Goal: Check status: Check status

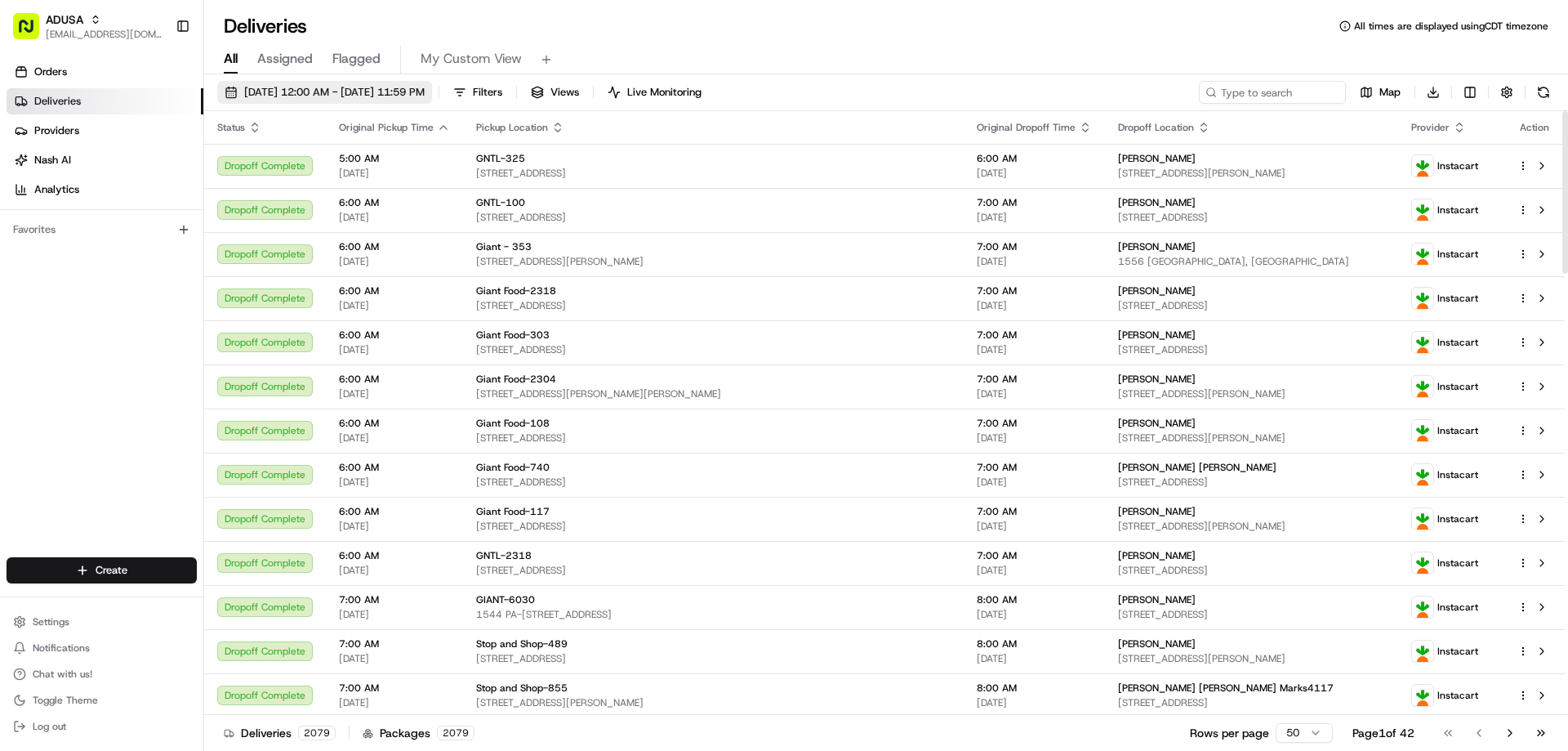
click at [405, 93] on span "[DATE] 12:00 AM - [DATE] 11:59 PM" at bounding box center [334, 91] width 180 height 15
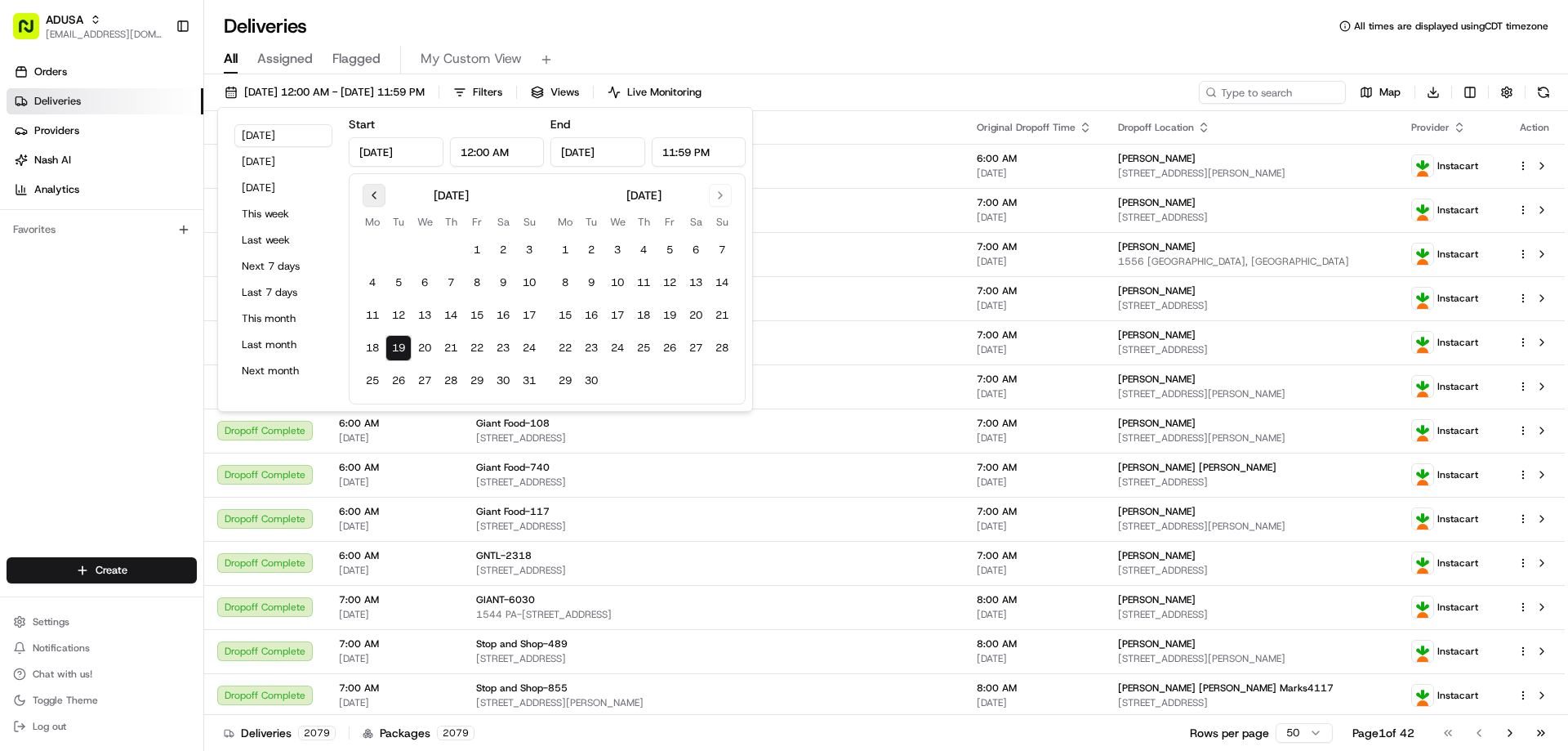
click at [383, 197] on button "Go to previous month" at bounding box center [374, 195] width 23 height 23
click at [396, 281] on button "3" at bounding box center [398, 283] width 26 height 26
type input "Jun 3, 2025"
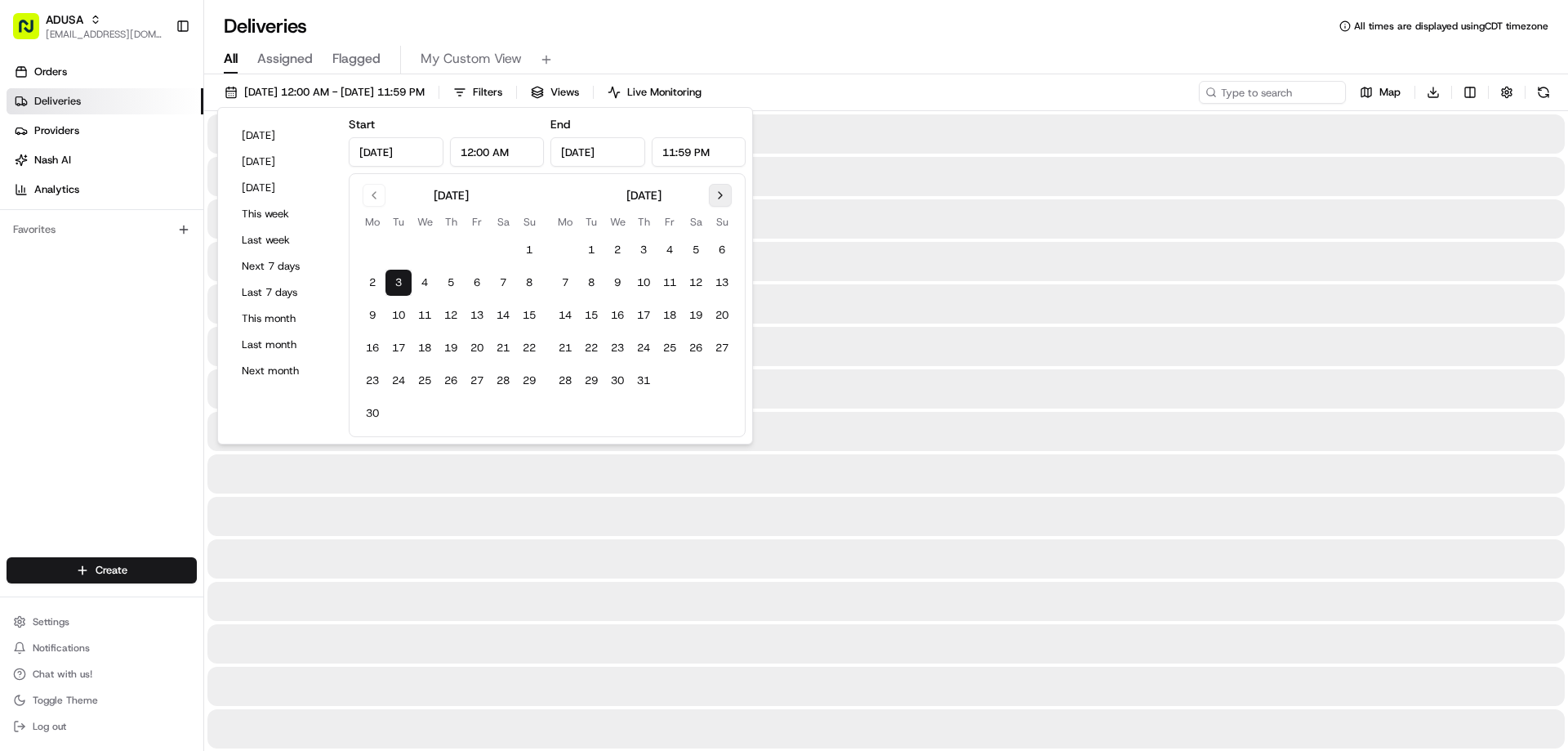
click at [717, 194] on button "Go to next month" at bounding box center [720, 195] width 23 height 23
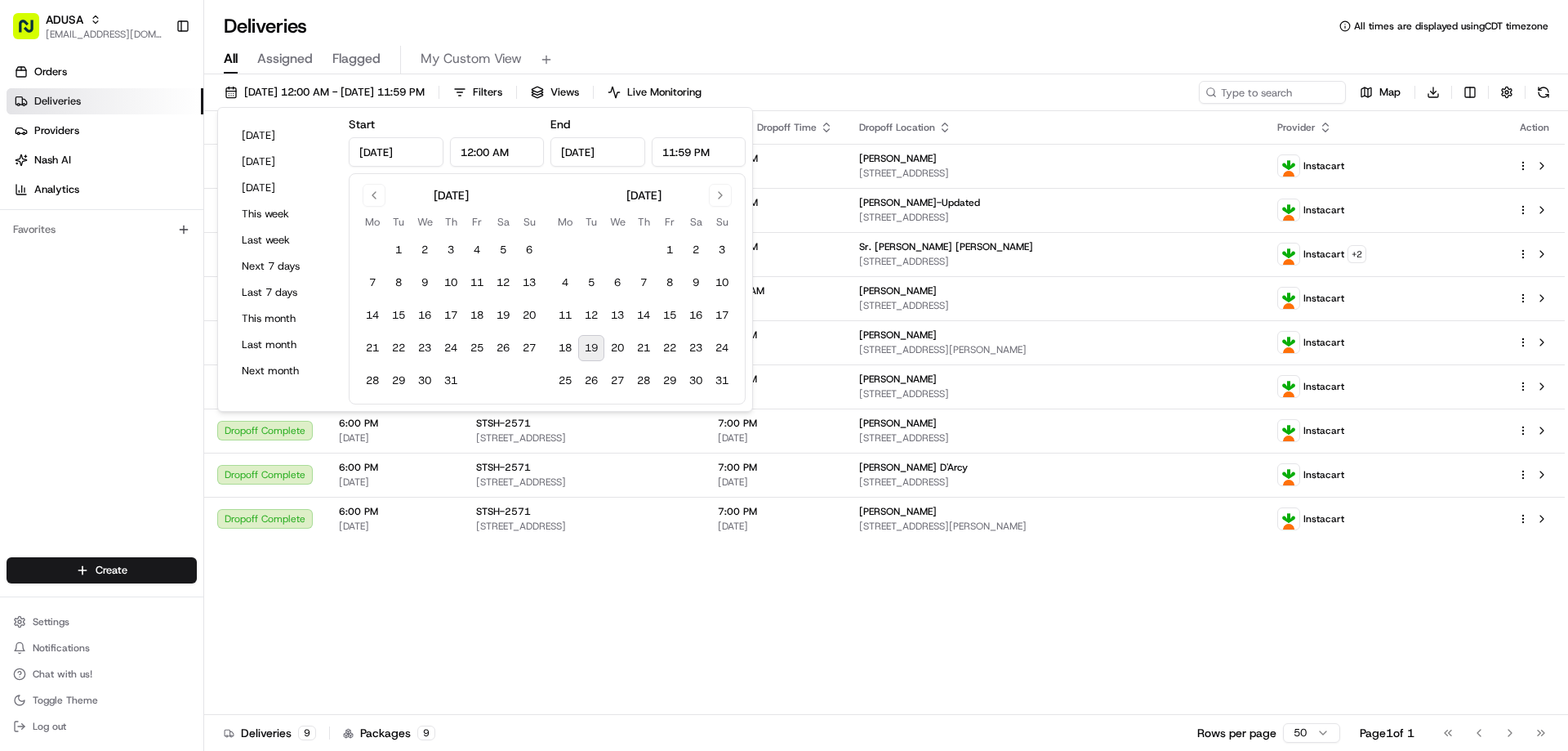
click at [594, 339] on button "19" at bounding box center [591, 348] width 26 height 26
type input "Aug 19, 2025"
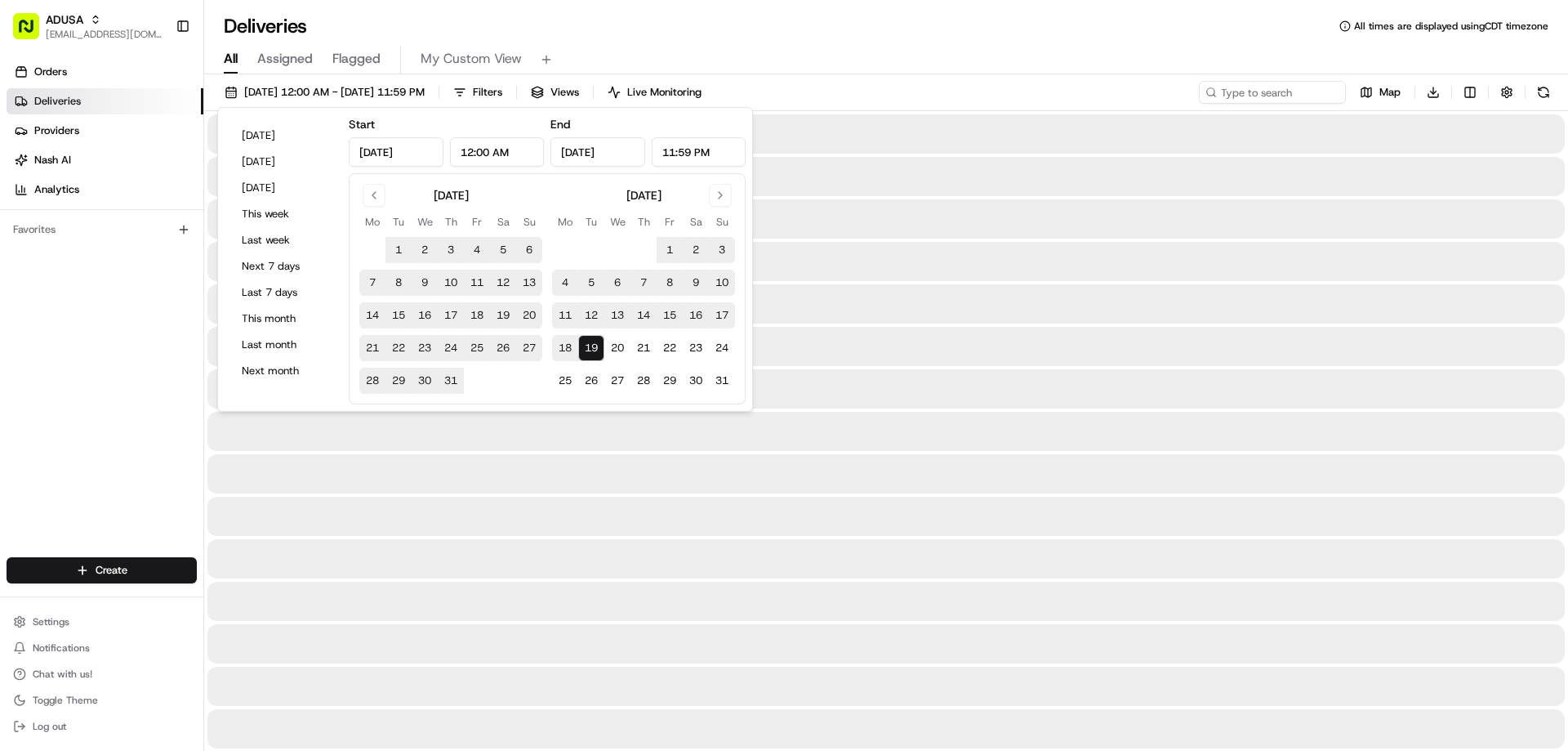
click at [851, 30] on div "Deliveries All times are displayed using CDT timezone" at bounding box center [886, 26] width 1364 height 26
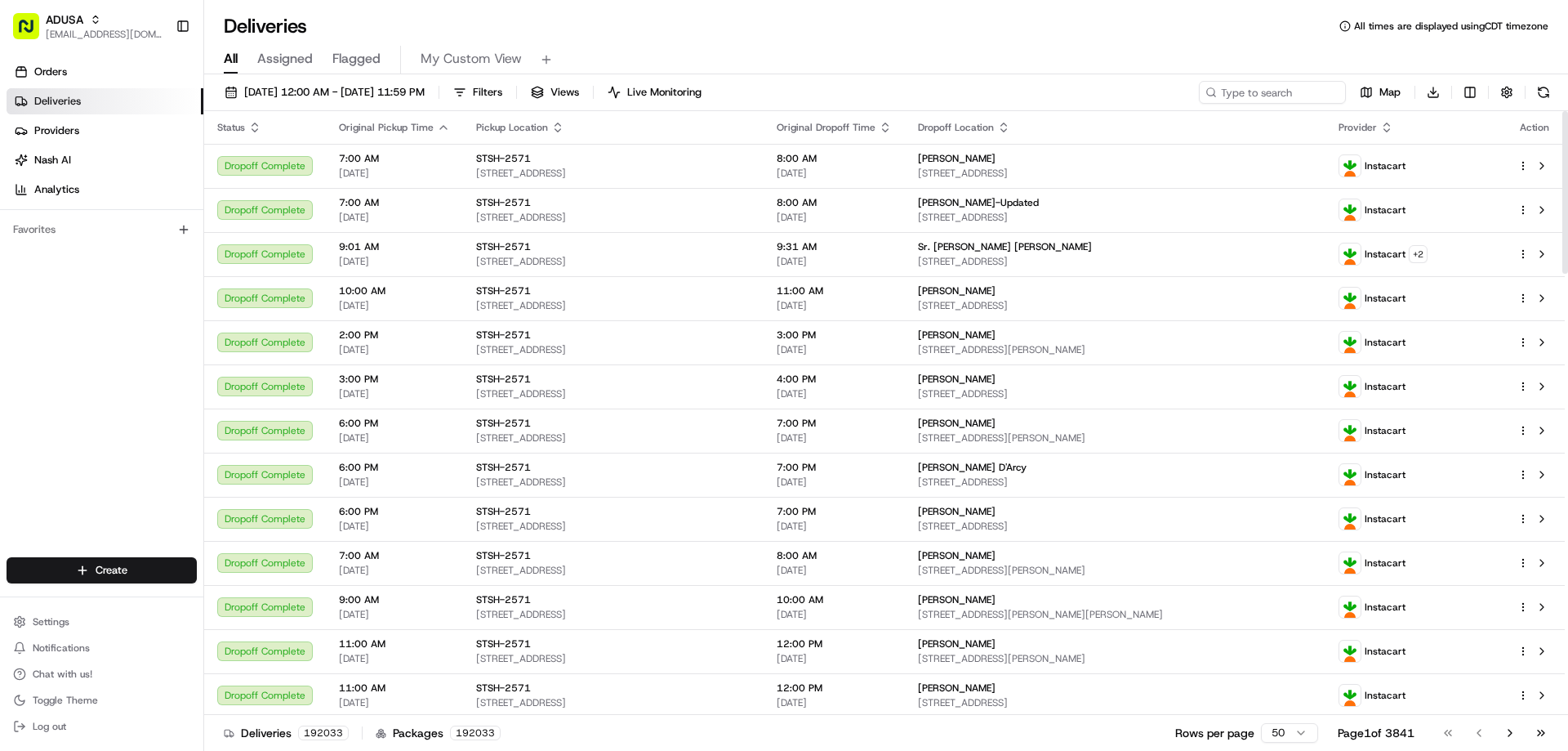
click at [889, 38] on div "Deliveries All times are displayed using CDT timezone" at bounding box center [886, 26] width 1364 height 26
click at [359, 94] on span "06/03/2025 12:00 AM - 08/19/2025 11:59 PM" at bounding box center [334, 91] width 180 height 15
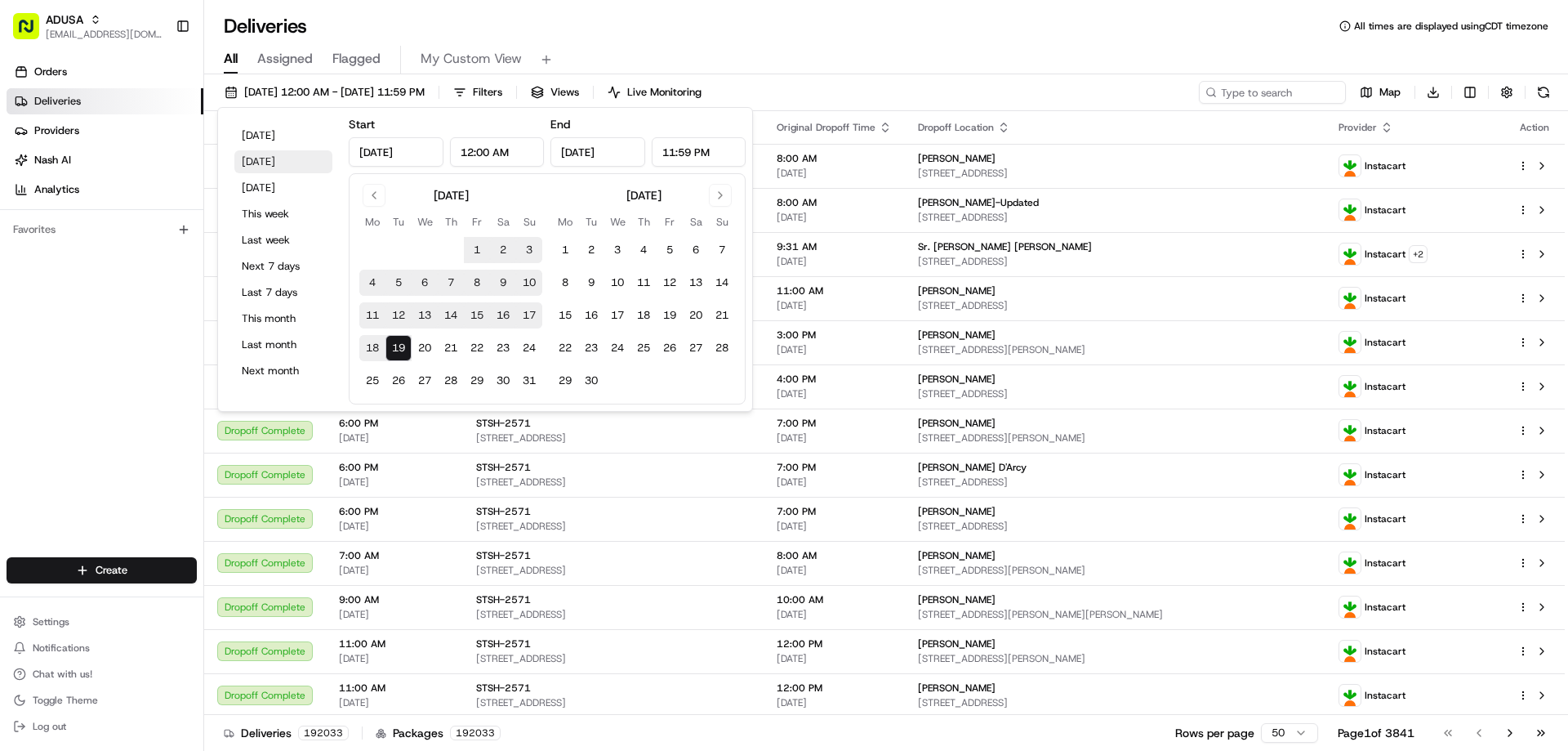
click at [276, 161] on button "Yesterday" at bounding box center [283, 161] width 98 height 23
type input "Aug 18, 2025"
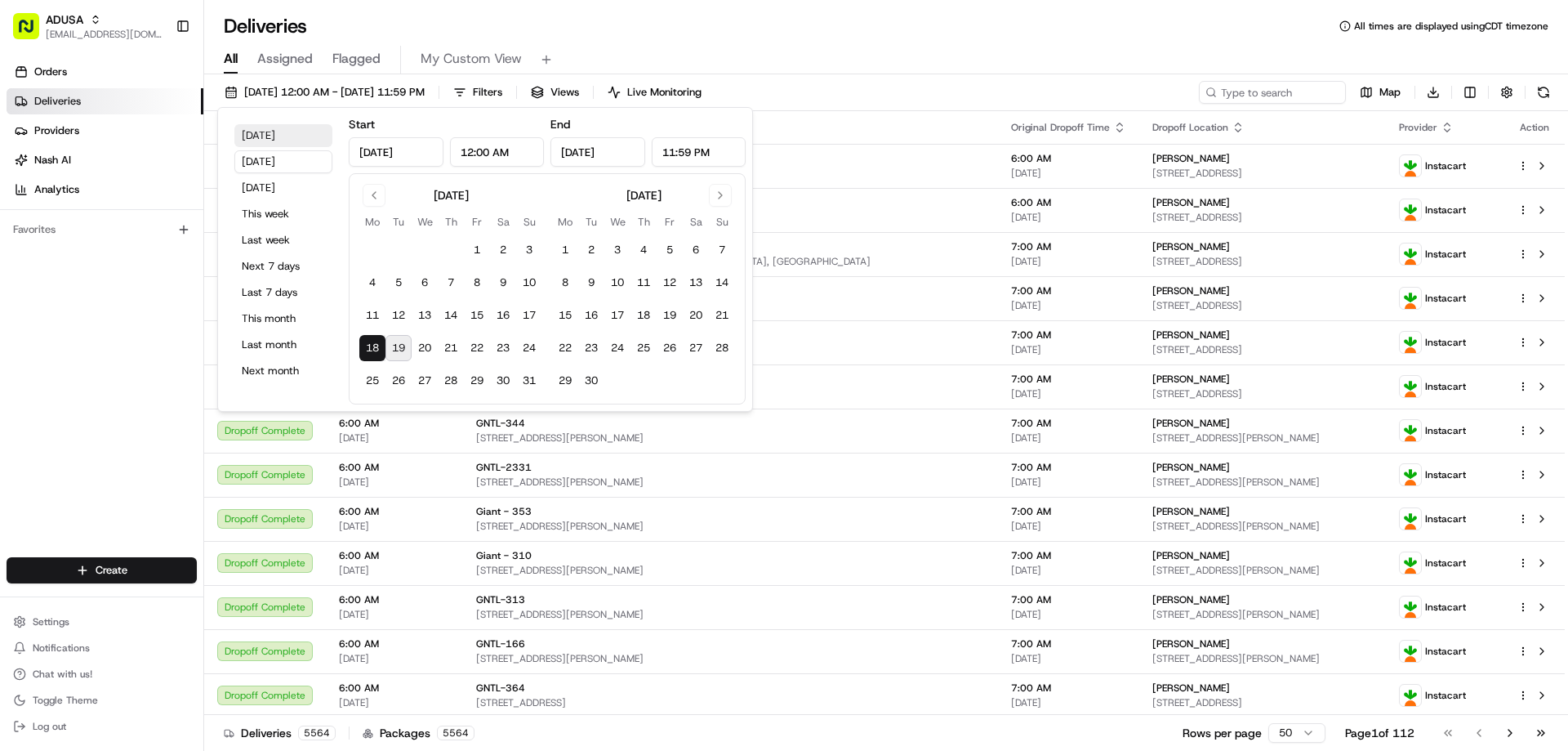
click at [271, 136] on button "Today" at bounding box center [283, 135] width 98 height 23
type input "Aug 19, 2025"
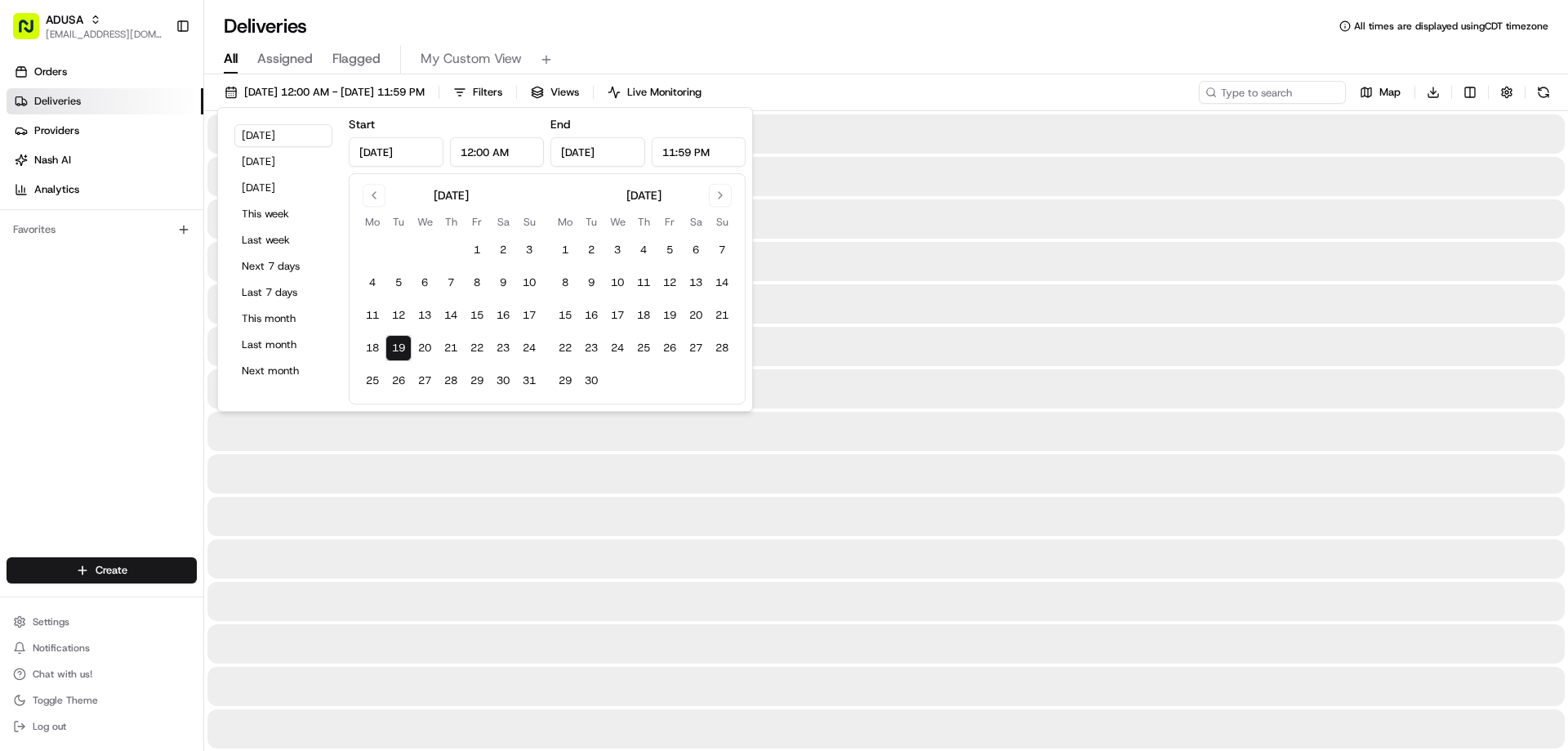
click at [730, 45] on div "All Assigned Flagged My Custom View" at bounding box center [886, 56] width 1364 height 35
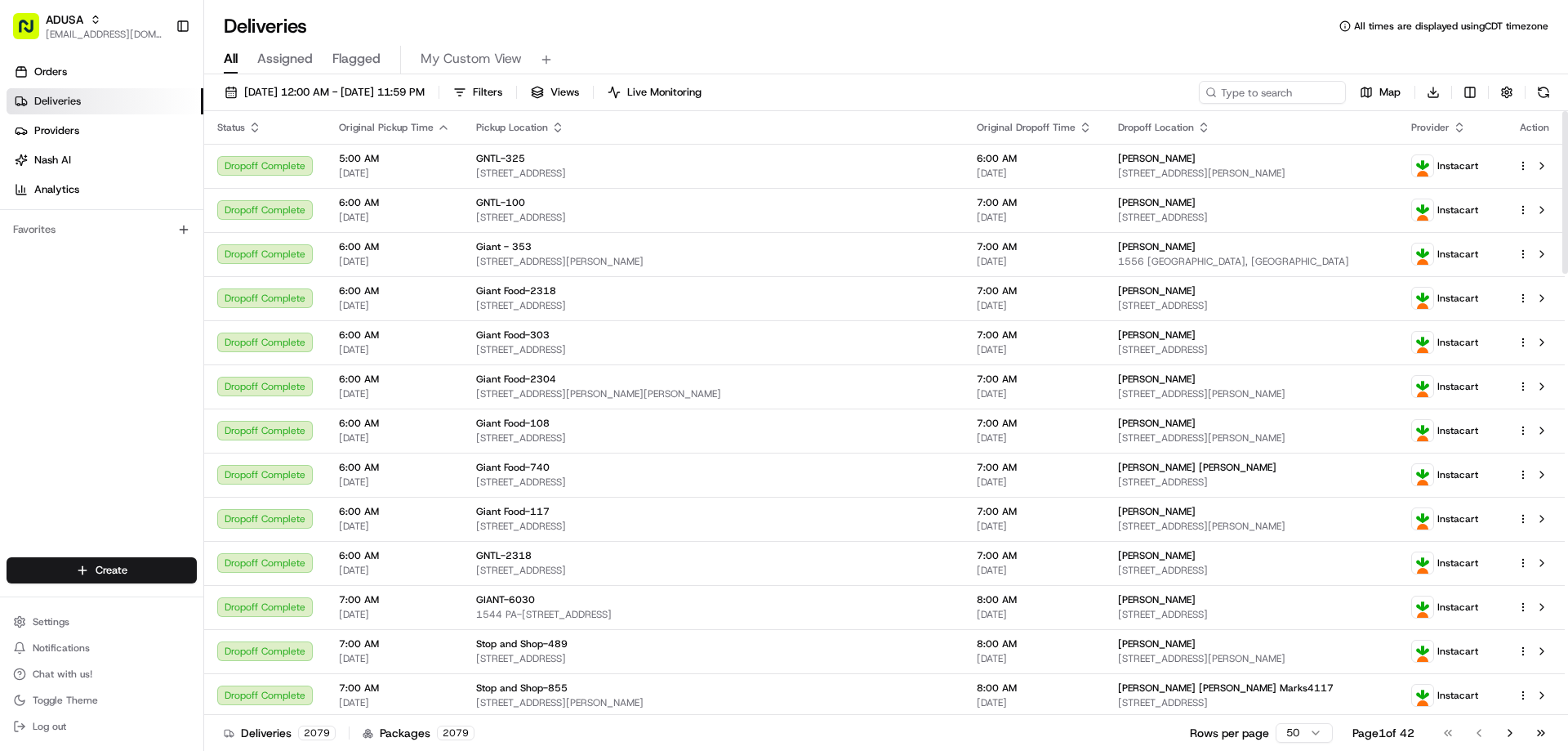
click at [1453, 129] on icon "button" at bounding box center [1459, 127] width 13 height 13
click at [1453, 126] on icon "button" at bounding box center [1459, 127] width 13 height 13
click at [1457, 130] on icon "button" at bounding box center [1460, 130] width 6 height 3
click at [1430, 169] on button "Provider (Z-A)" at bounding box center [1443, 170] width 111 height 20
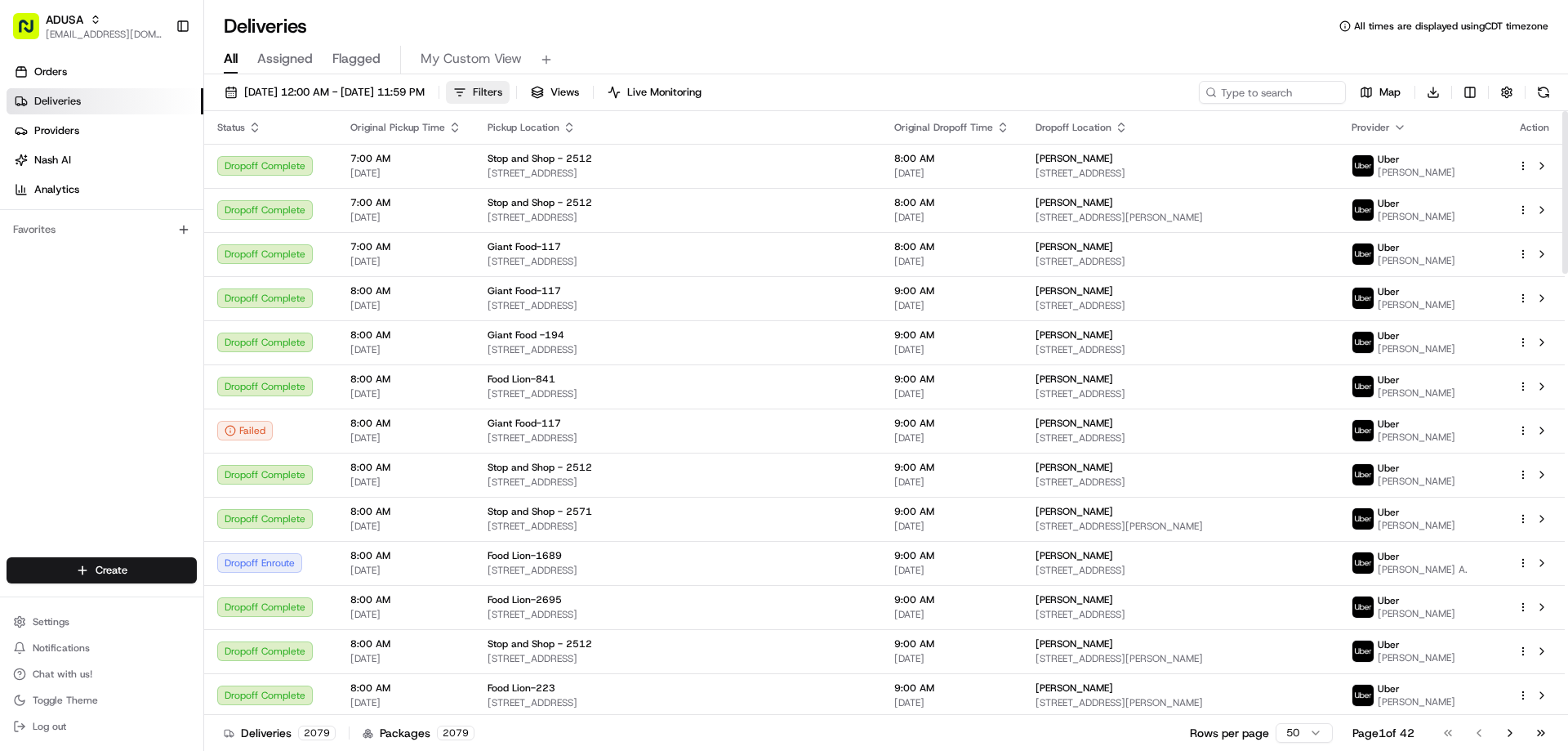
click at [502, 86] on span "Filters" at bounding box center [488, 91] width 29 height 15
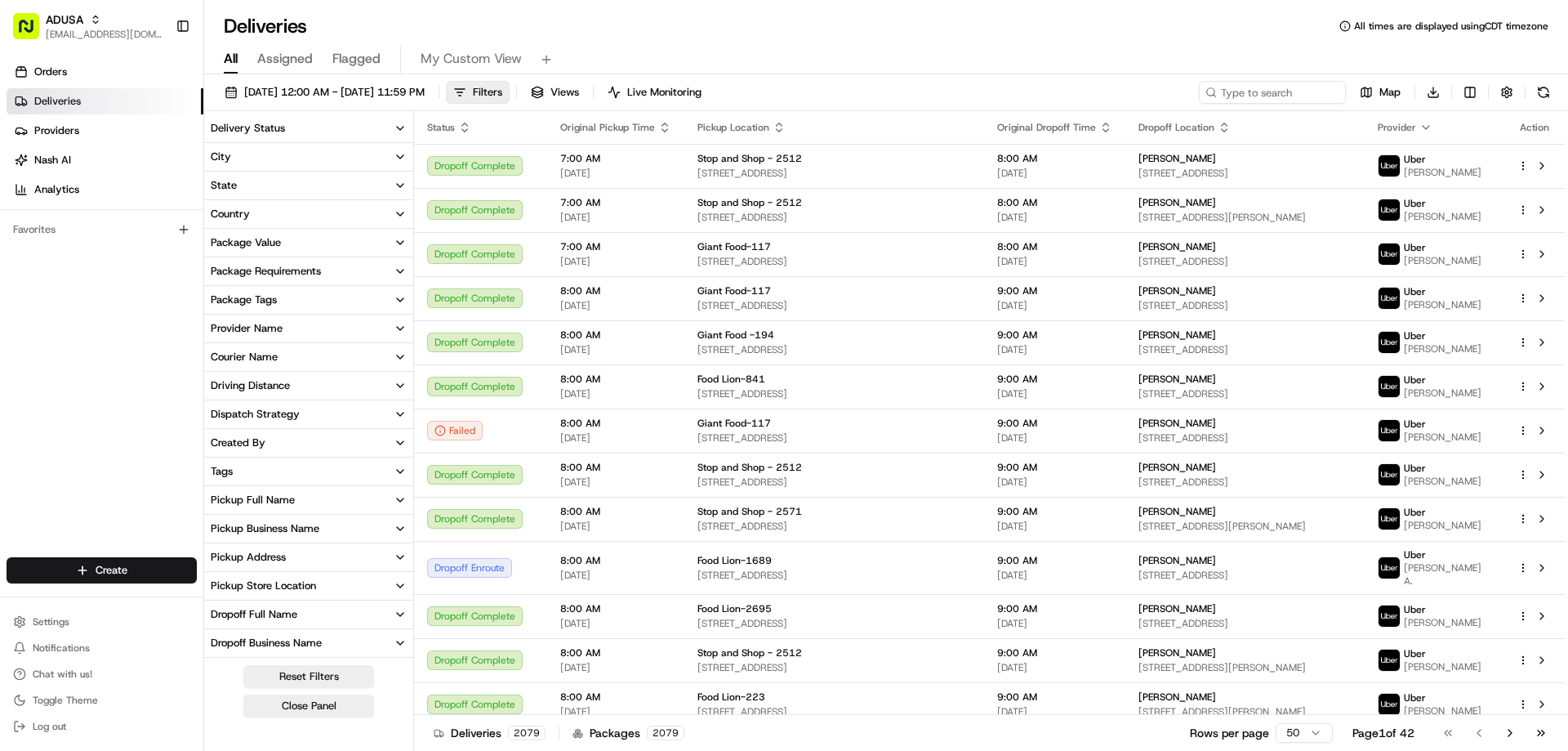
click at [402, 125] on icon "button" at bounding box center [400, 127] width 13 height 13
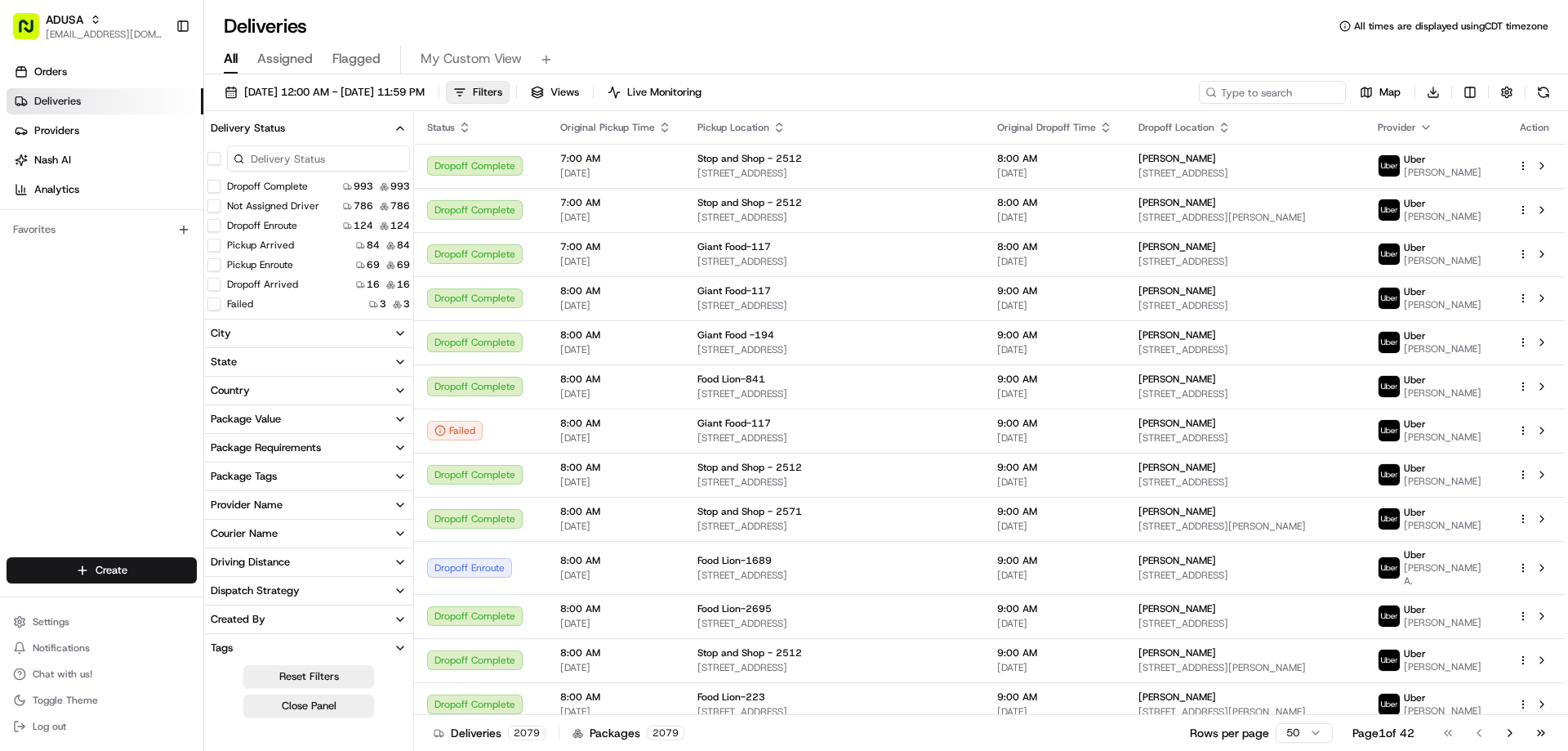
click at [401, 129] on icon "button" at bounding box center [400, 127] width 13 height 13
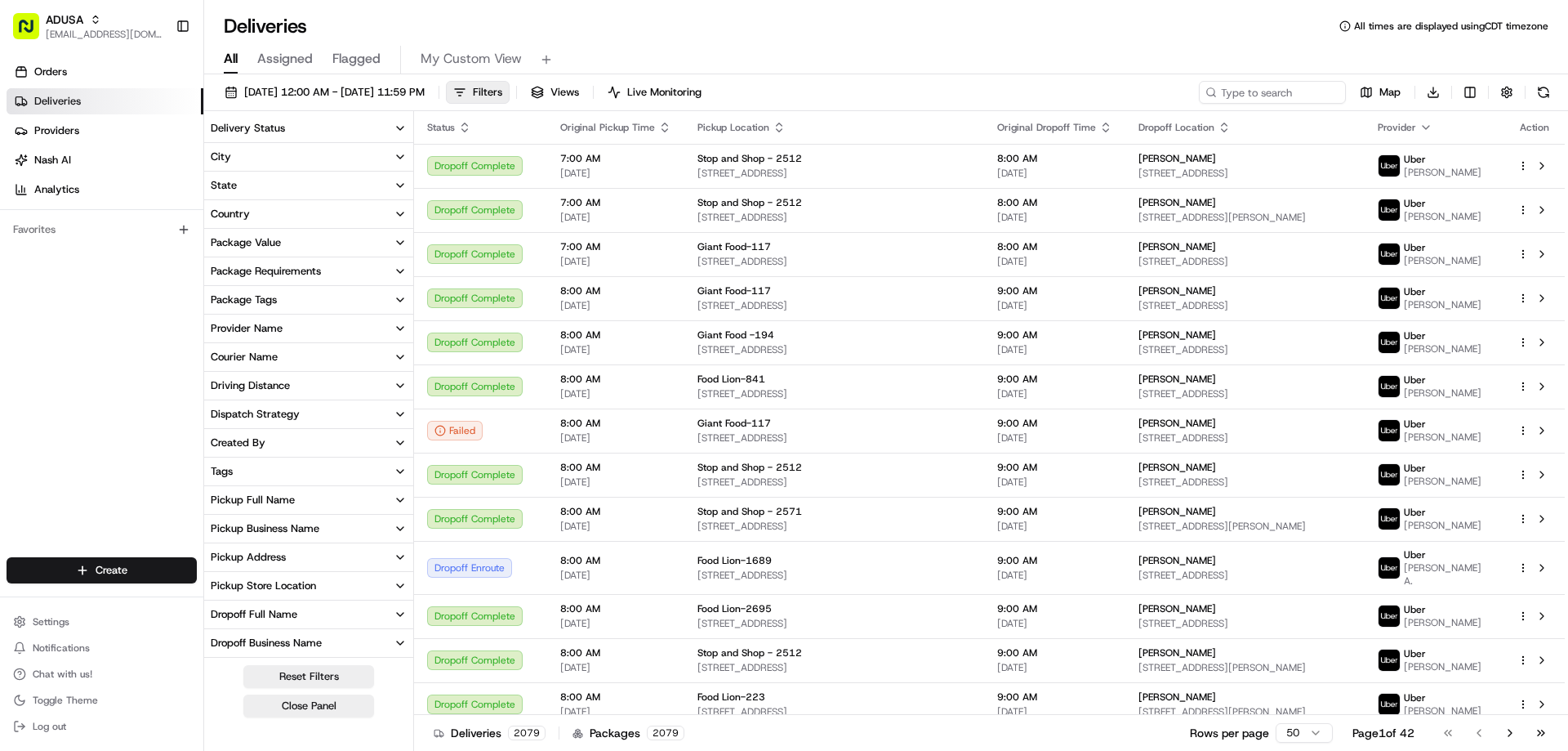
click at [395, 359] on icon "button" at bounding box center [400, 356] width 13 height 13
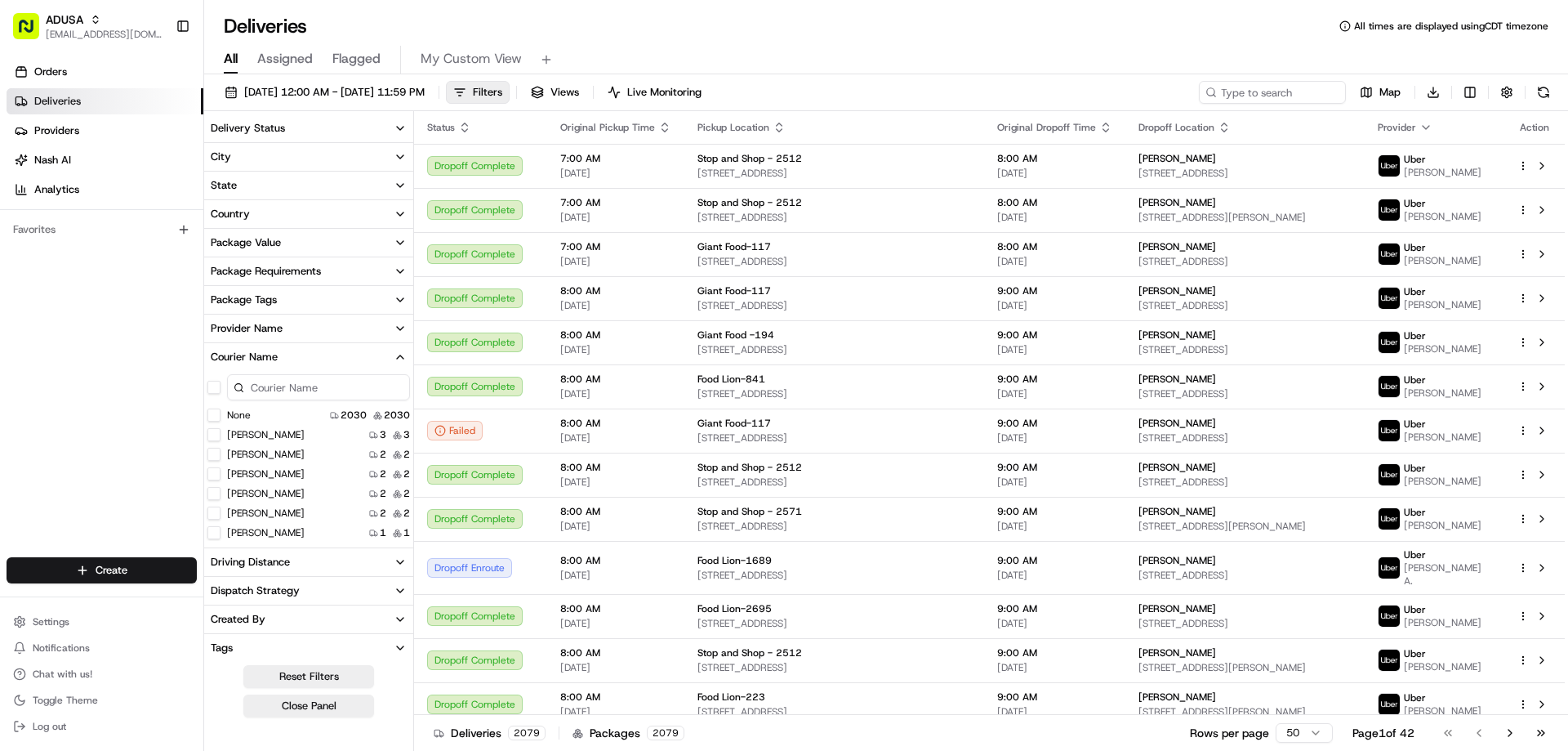
click at [393, 352] on button "Courier Name" at bounding box center [308, 357] width 209 height 28
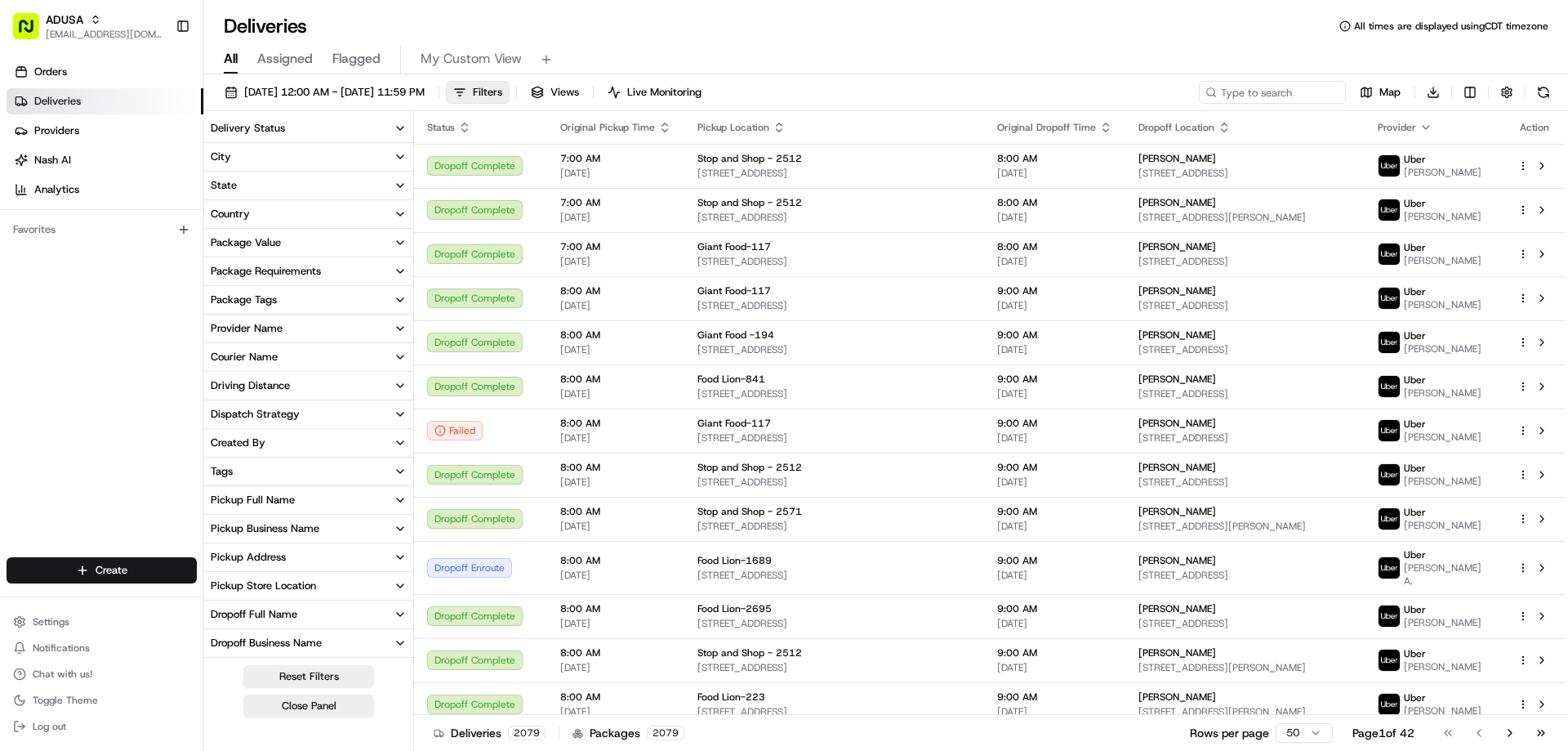
click at [398, 329] on icon "button" at bounding box center [400, 328] width 13 height 13
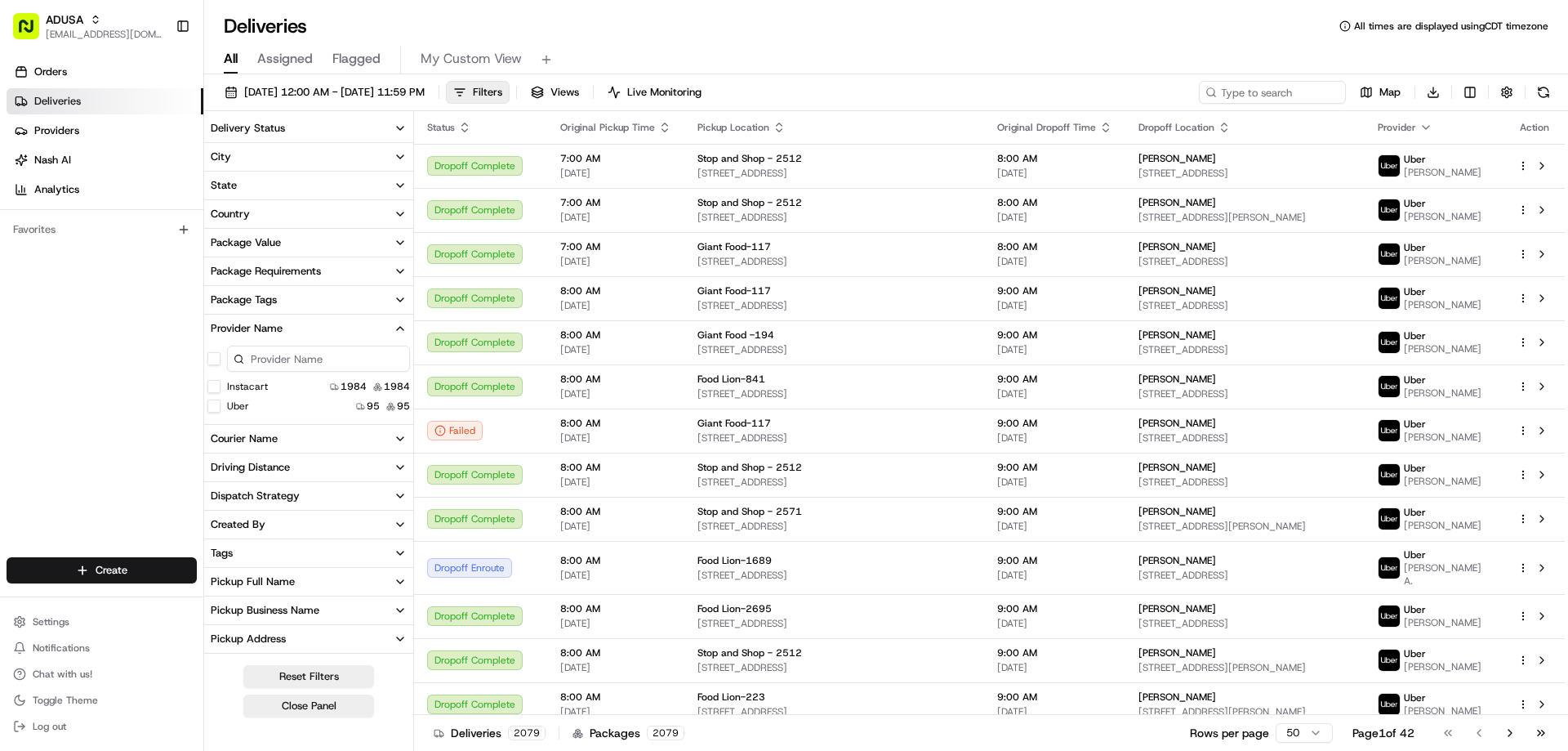
click at [215, 405] on button "Uber" at bounding box center [214, 406] width 13 height 13
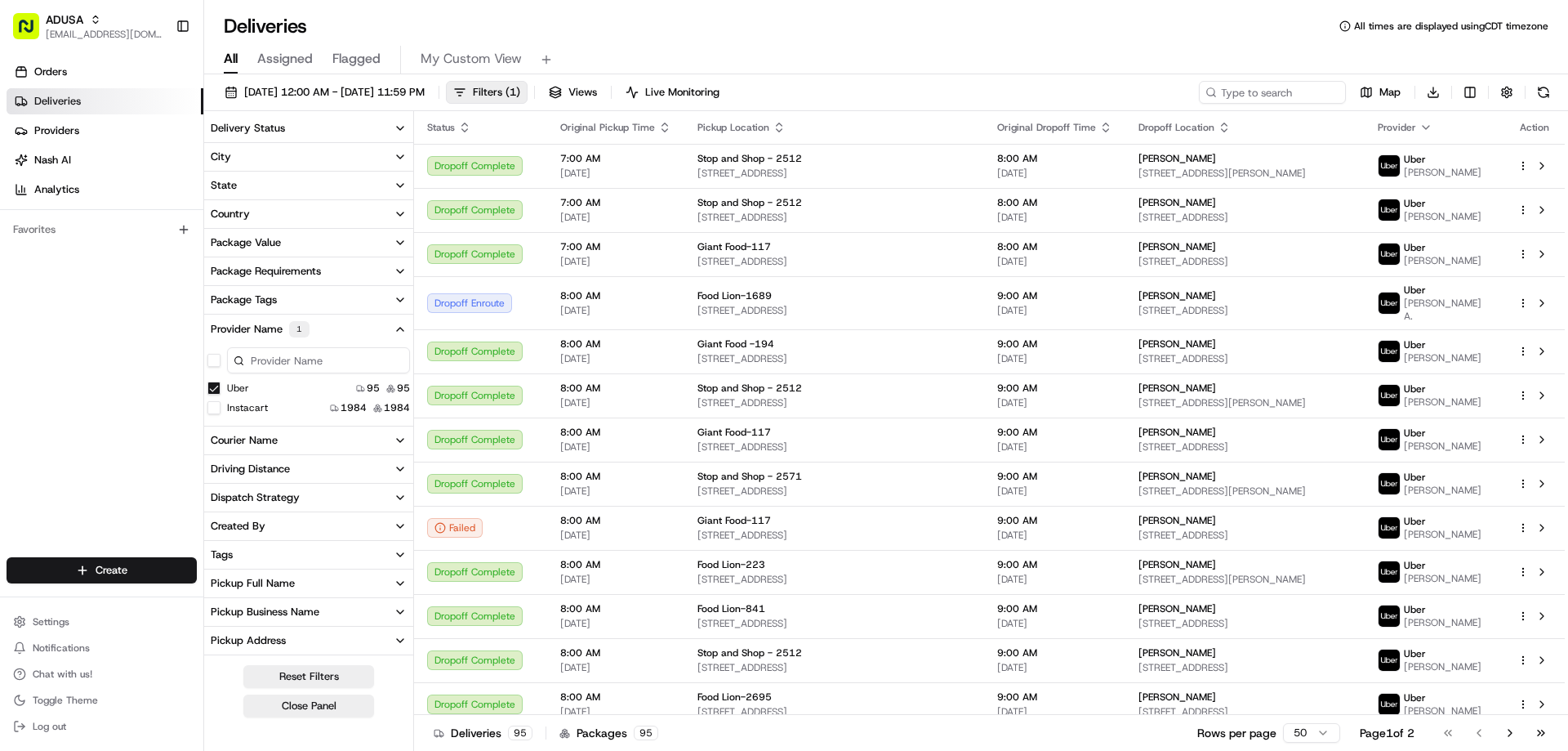
click at [399, 130] on icon "button" at bounding box center [400, 127] width 13 height 13
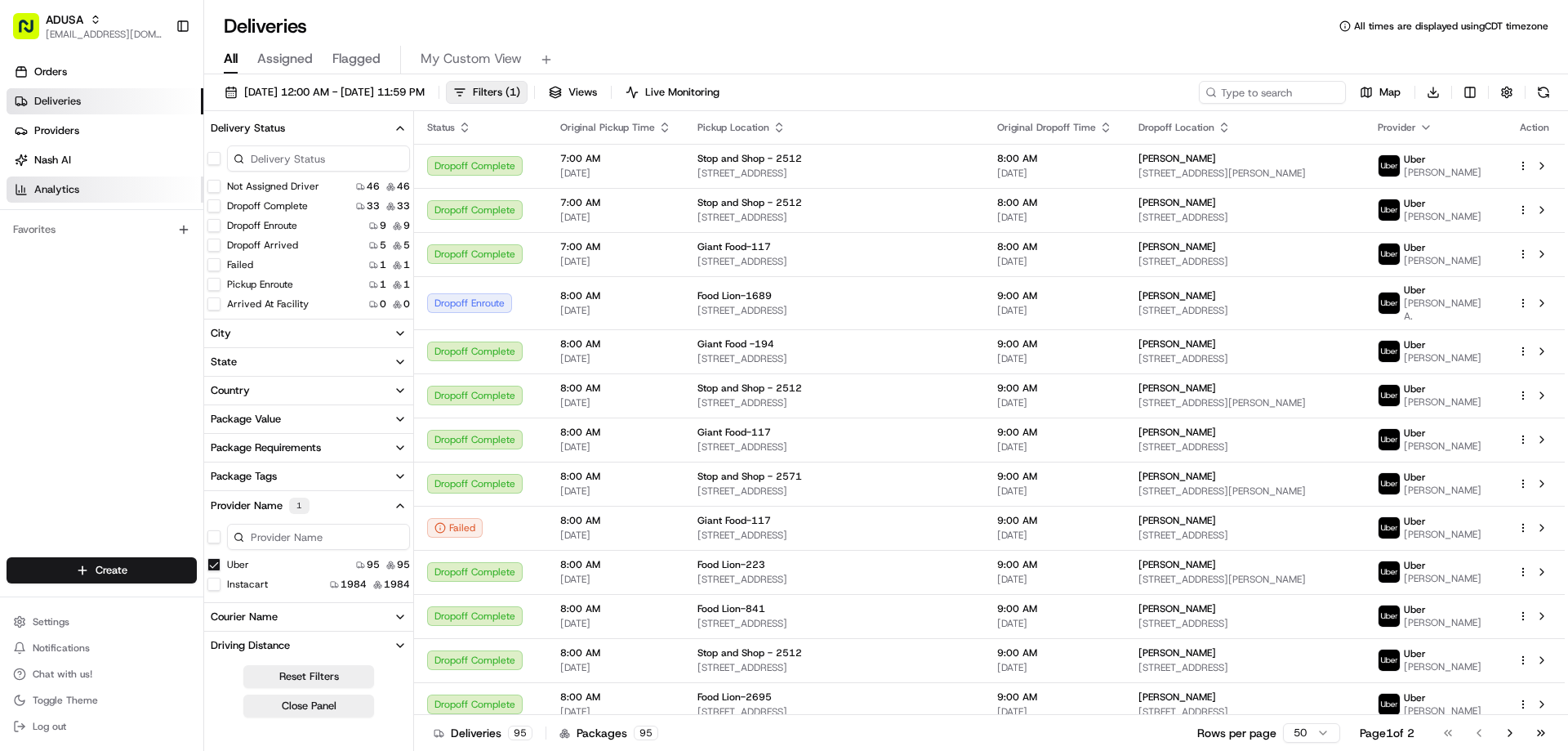
click at [62, 188] on span "Analytics" at bounding box center [56, 189] width 45 height 15
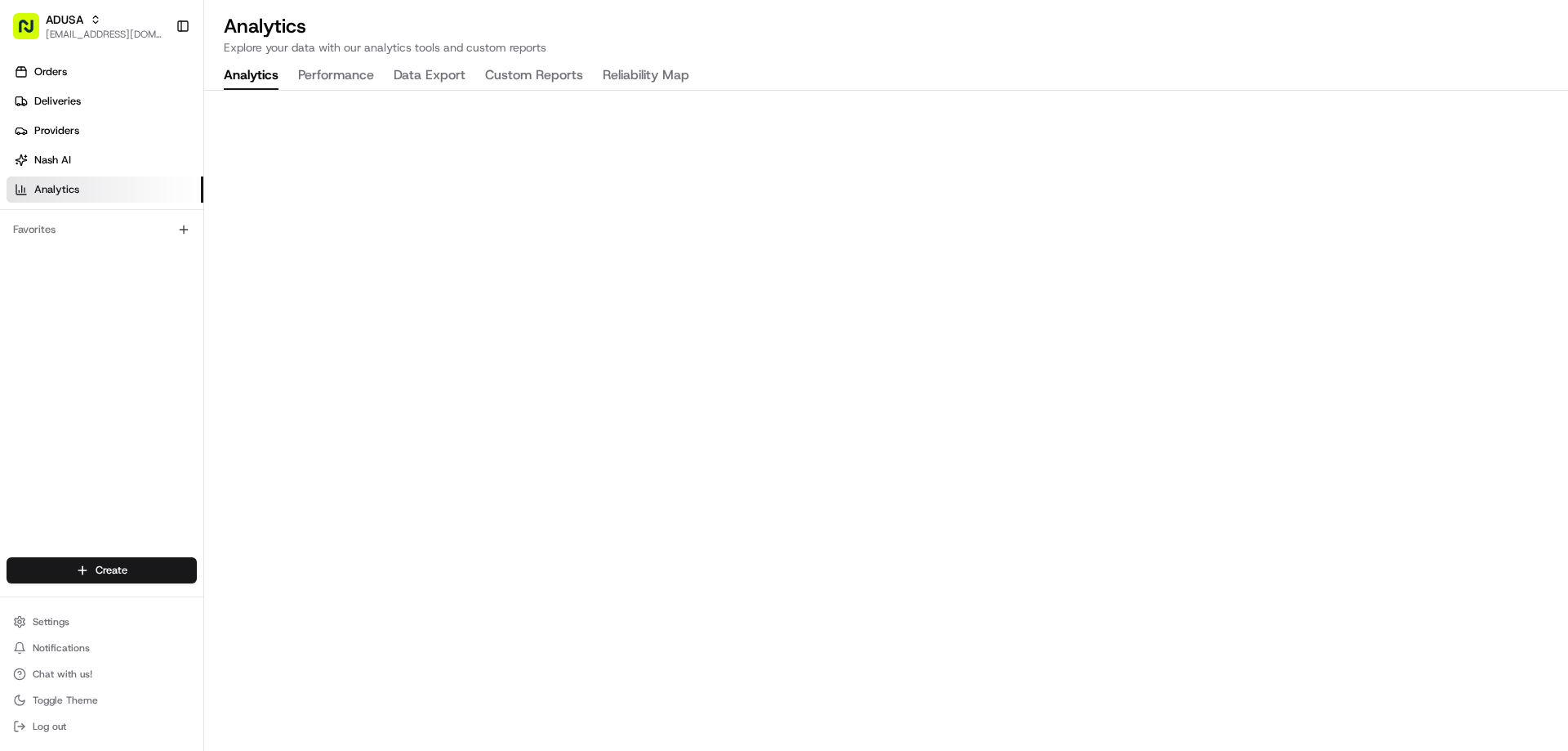
click at [1012, 51] on p "Explore your data with our analytics tools and custom reports" at bounding box center [886, 47] width 1325 height 16
click at [76, 99] on span "Deliveries" at bounding box center [57, 101] width 47 height 15
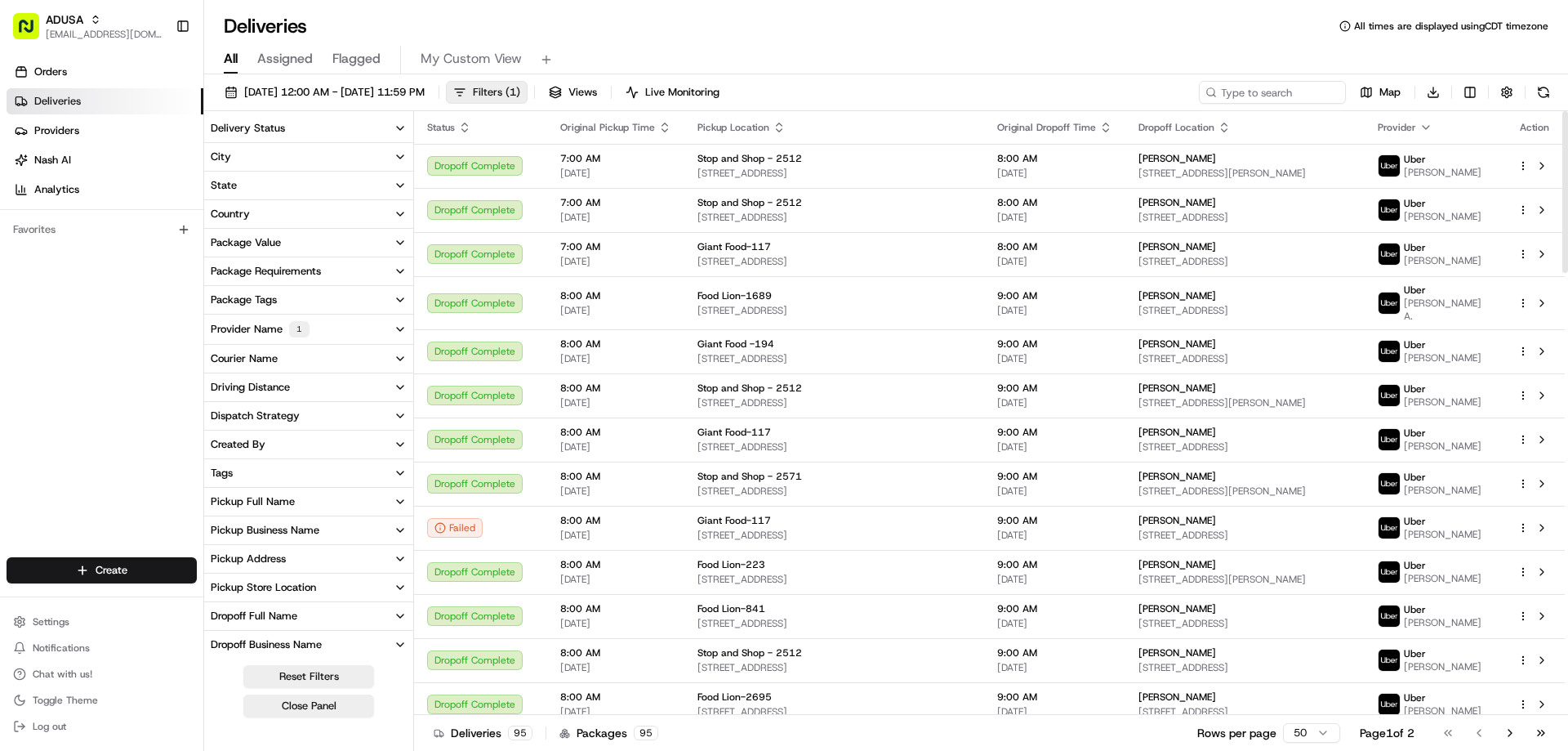
click at [520, 96] on span "Filters ( 1 )" at bounding box center [496, 91] width 47 height 15
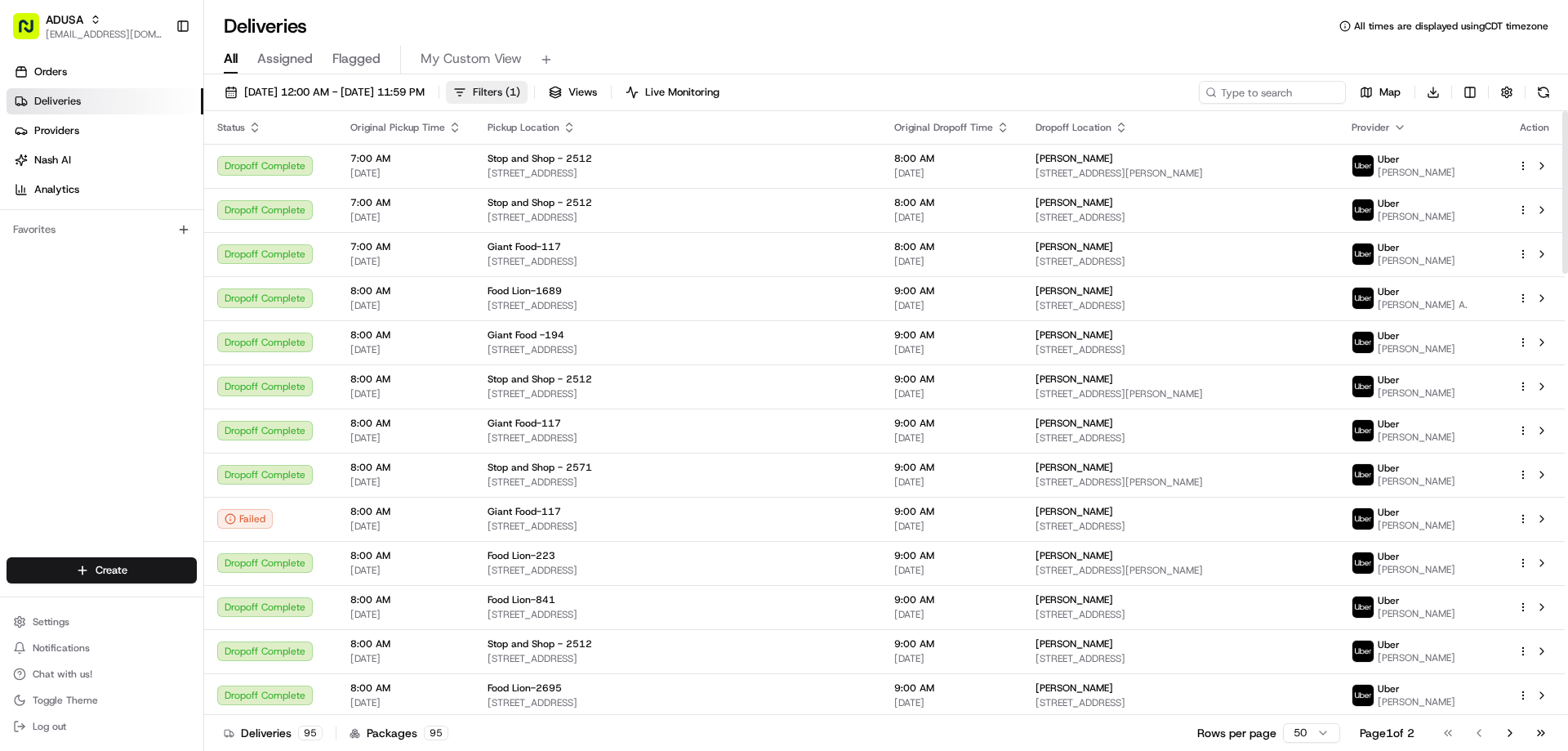
click at [520, 91] on span "Filters ( 1 )" at bounding box center [496, 91] width 47 height 15
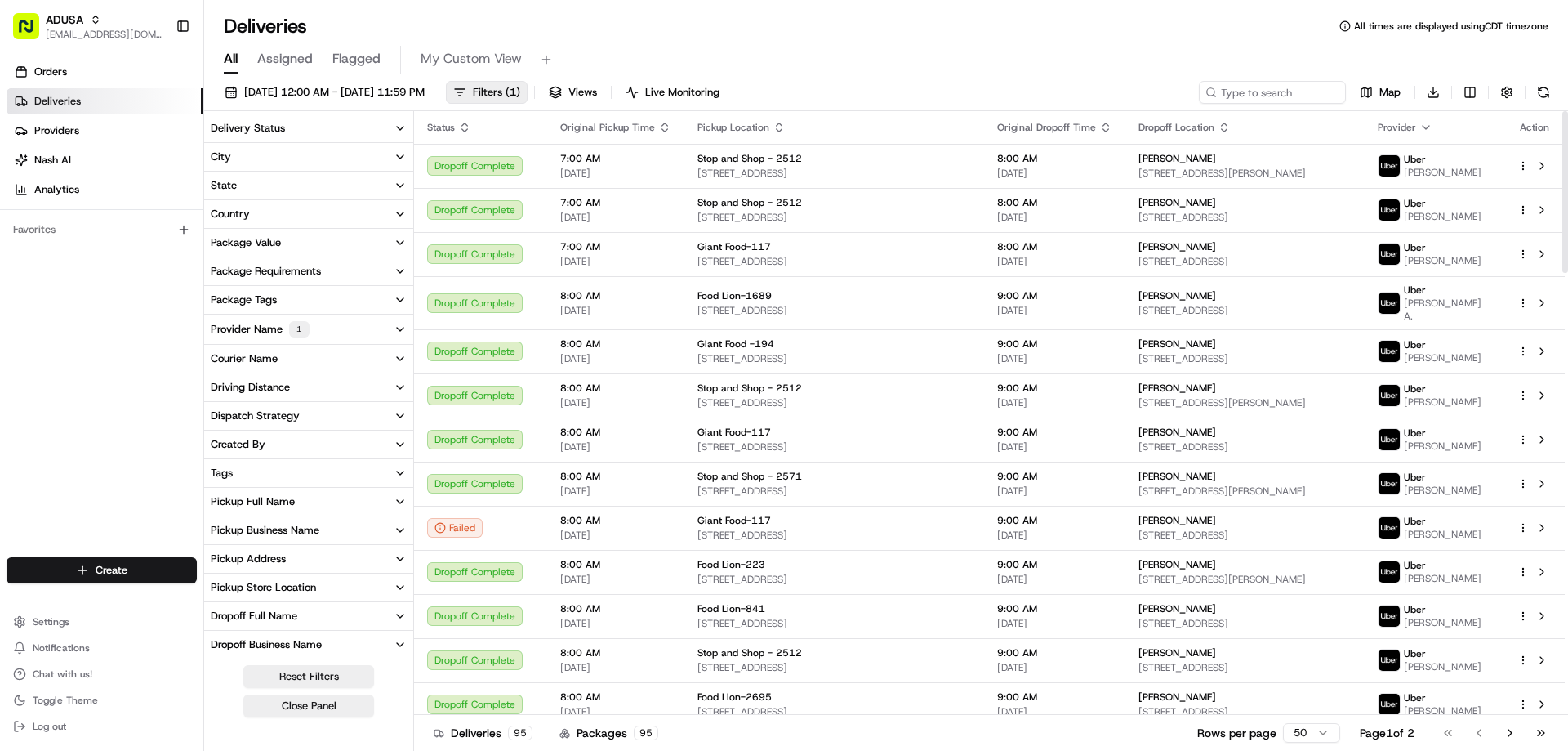
click at [401, 125] on icon "button" at bounding box center [400, 127] width 13 height 13
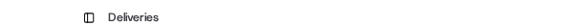
scroll to position [178, 0]
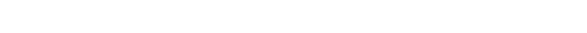
drag, startPoint x: 172, startPoint y: 52, endPoint x: 77, endPoint y: 121, distance: 118.4
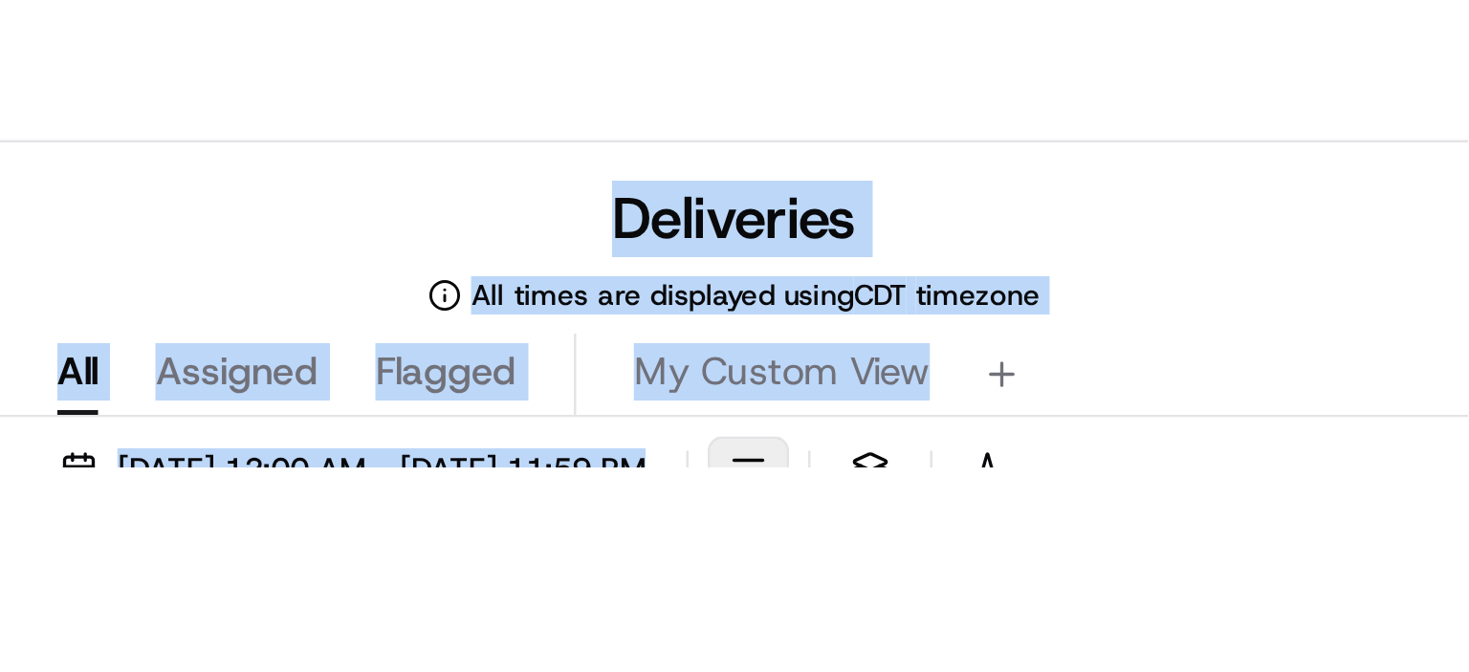
scroll to position [0, 0]
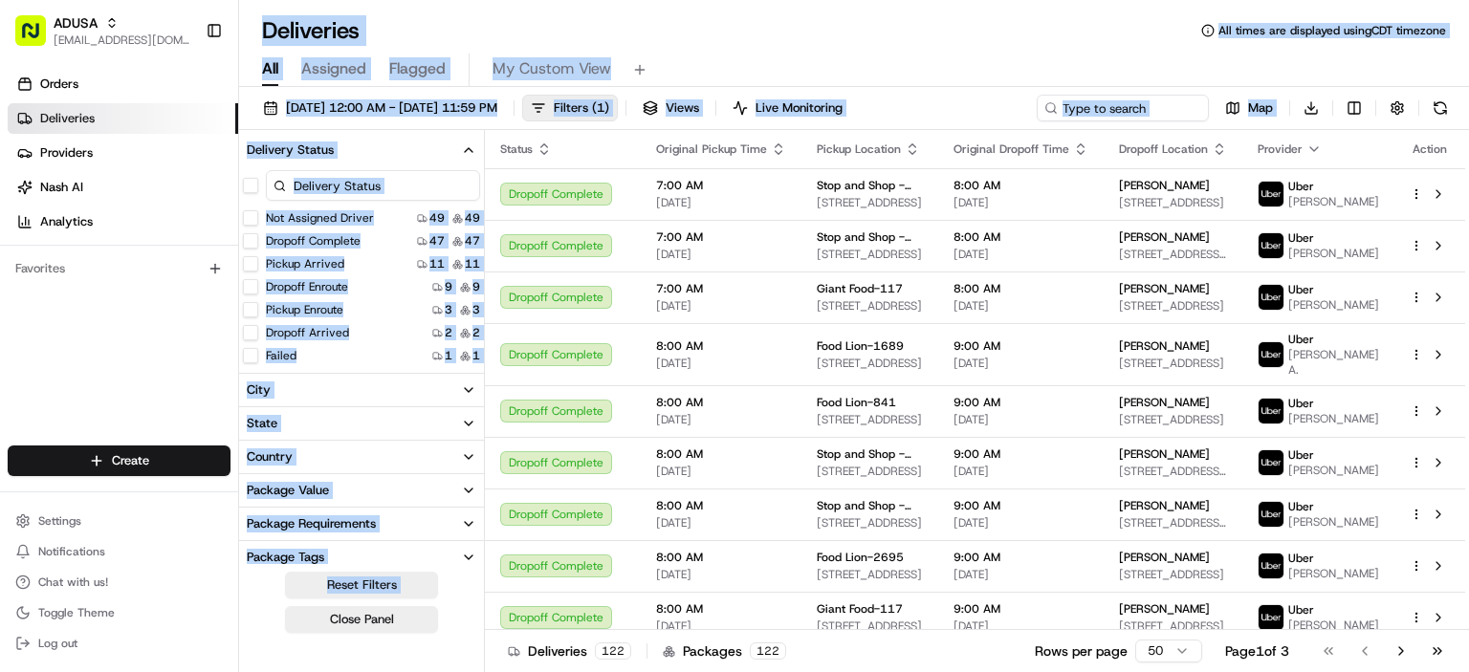
click at [897, 11] on div "Deliveries All times are displayed using CDT timezone All Assigned Flagged My C…" at bounding box center [854, 336] width 1230 height 672
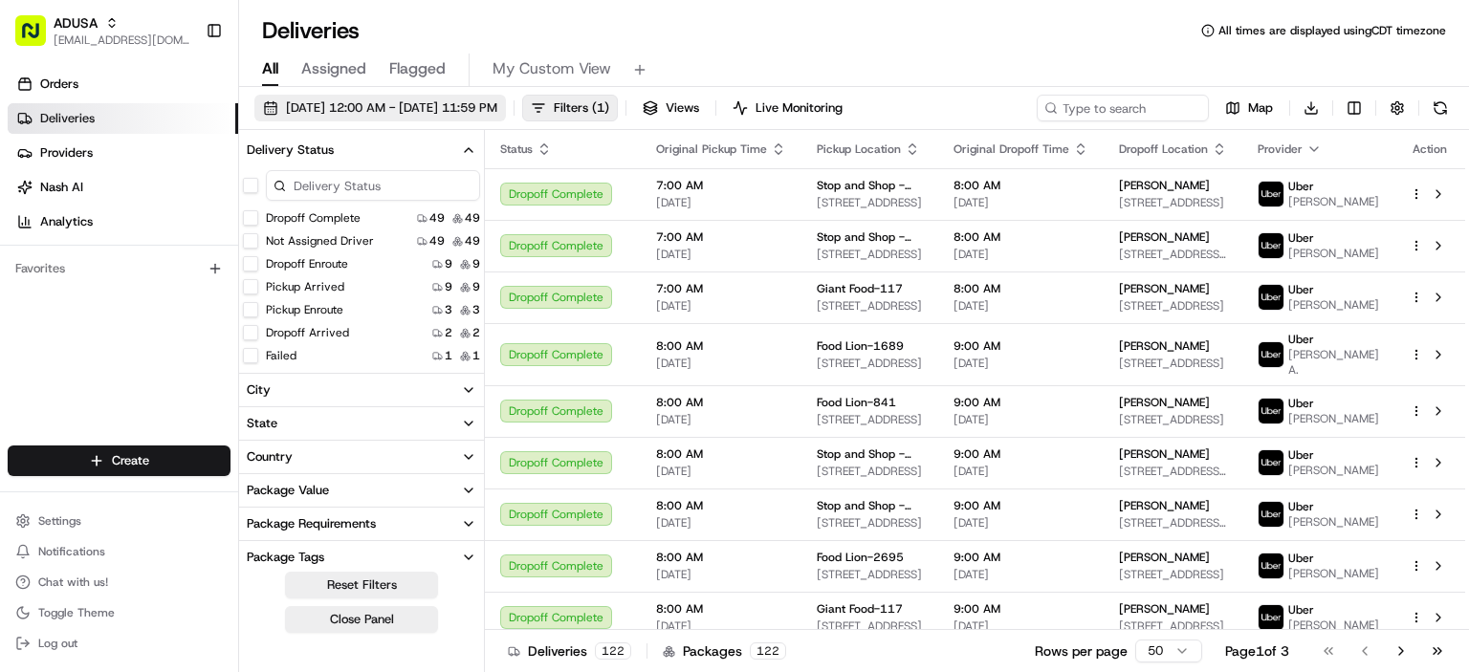
click at [433, 110] on span "[DATE] 12:00 AM - [DATE] 11:59 PM" at bounding box center [391, 107] width 211 height 17
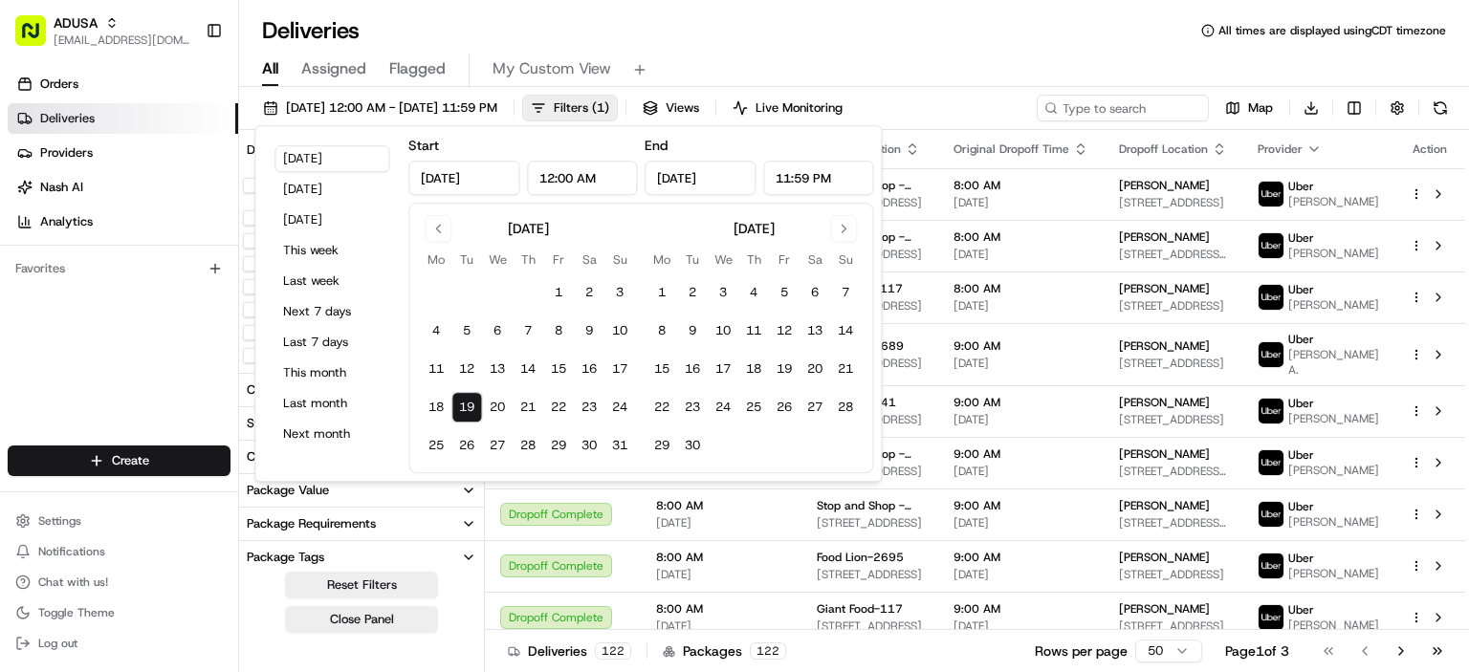
click at [868, 36] on div "Deliveries All times are displayed using CDT timezone" at bounding box center [854, 30] width 1230 height 31
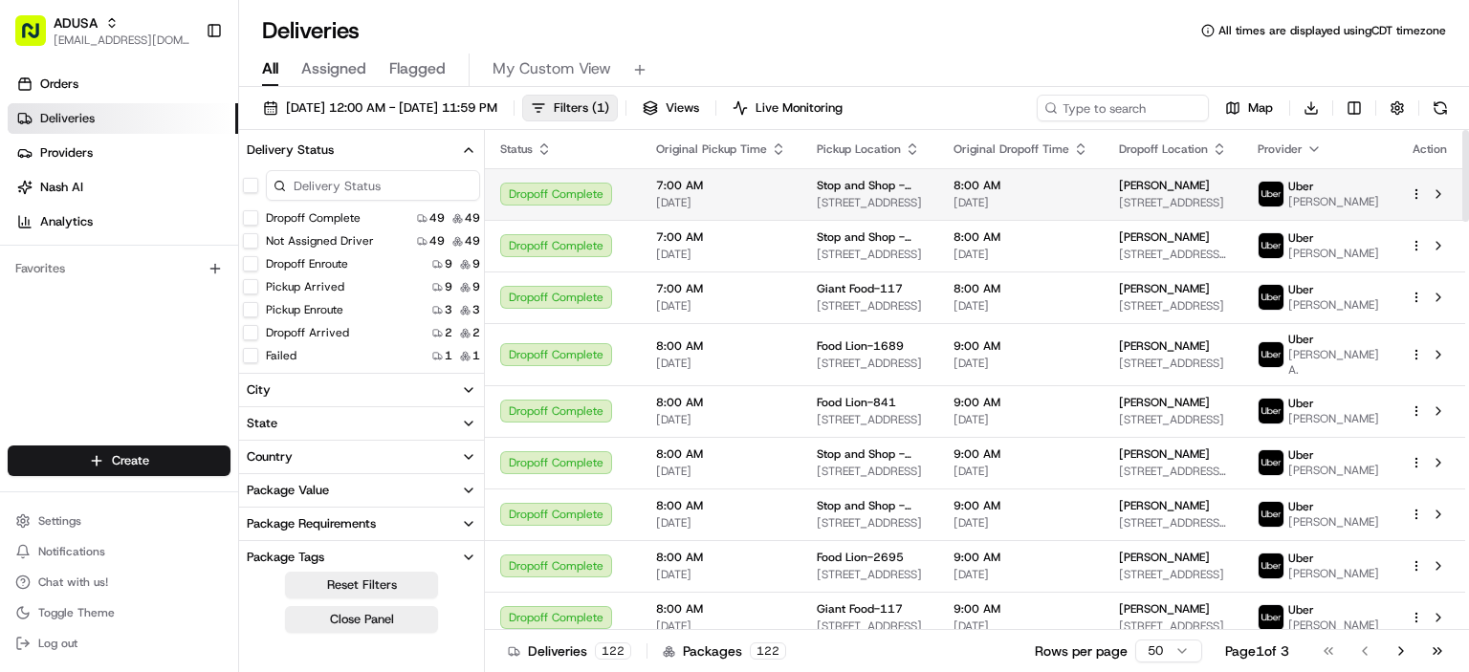
click at [569, 199] on div "Dropoff Complete" at bounding box center [562, 194] width 125 height 23
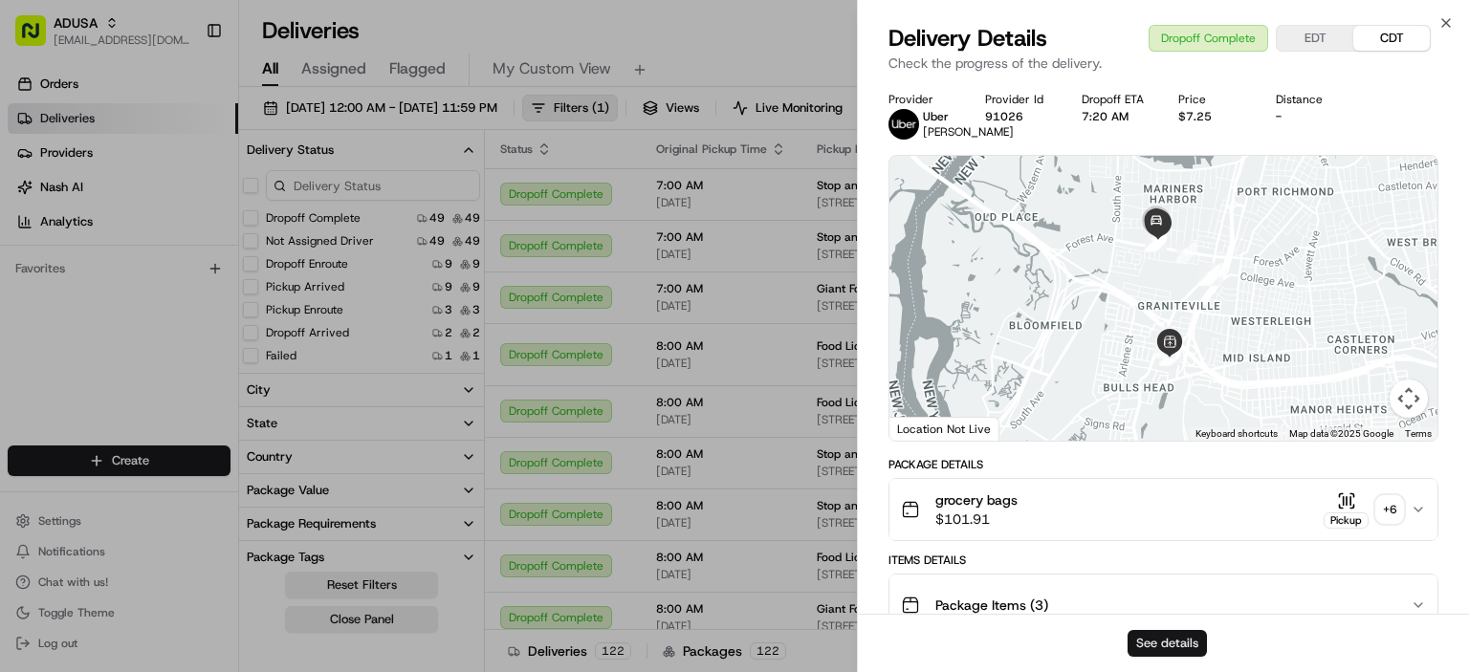
click at [1162, 642] on button "See details" at bounding box center [1167, 643] width 79 height 27
click at [1448, 24] on icon "button" at bounding box center [1445, 22] width 15 height 15
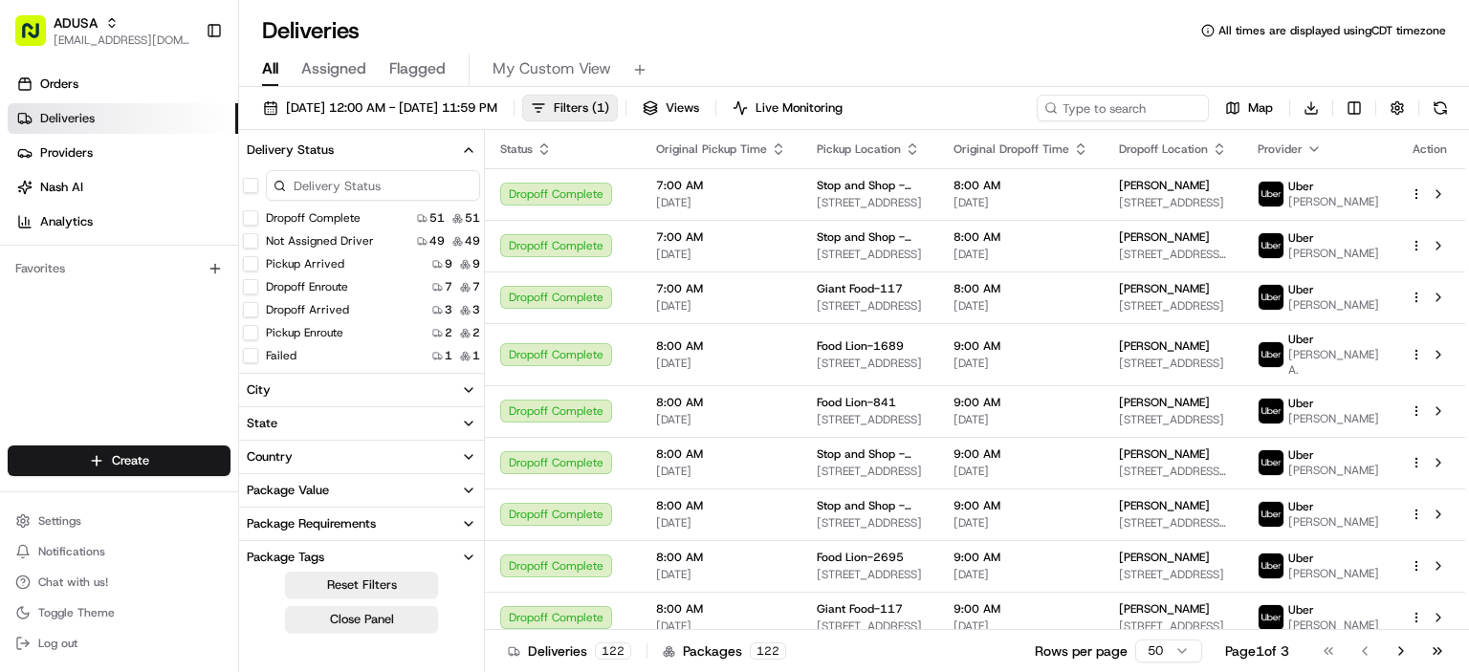
click at [892, 35] on div "Deliveries All times are displayed using CDT timezone" at bounding box center [854, 30] width 1230 height 31
click at [964, 16] on div "Deliveries All times are displayed using CDT timezone" at bounding box center [854, 30] width 1230 height 31
click at [1100, 38] on div "Deliveries All times are displayed using CDT timezone" at bounding box center [854, 30] width 1230 height 31
click at [870, 52] on div "All Assigned Flagged My Custom View" at bounding box center [854, 66] width 1230 height 41
click at [1009, 33] on div "Deliveries All times are displayed using CDT timezone" at bounding box center [854, 30] width 1230 height 31
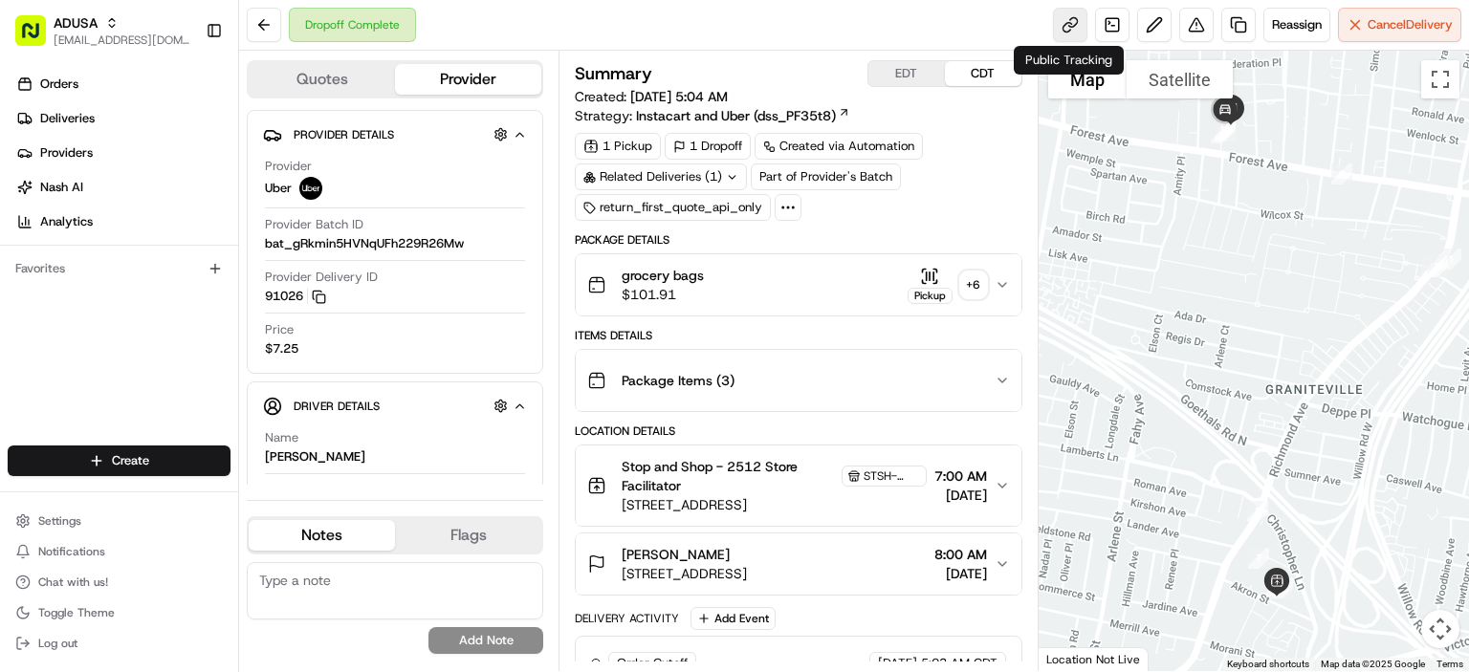
click at [1064, 19] on link at bounding box center [1070, 25] width 34 height 34
click at [267, 23] on button at bounding box center [264, 25] width 34 height 34
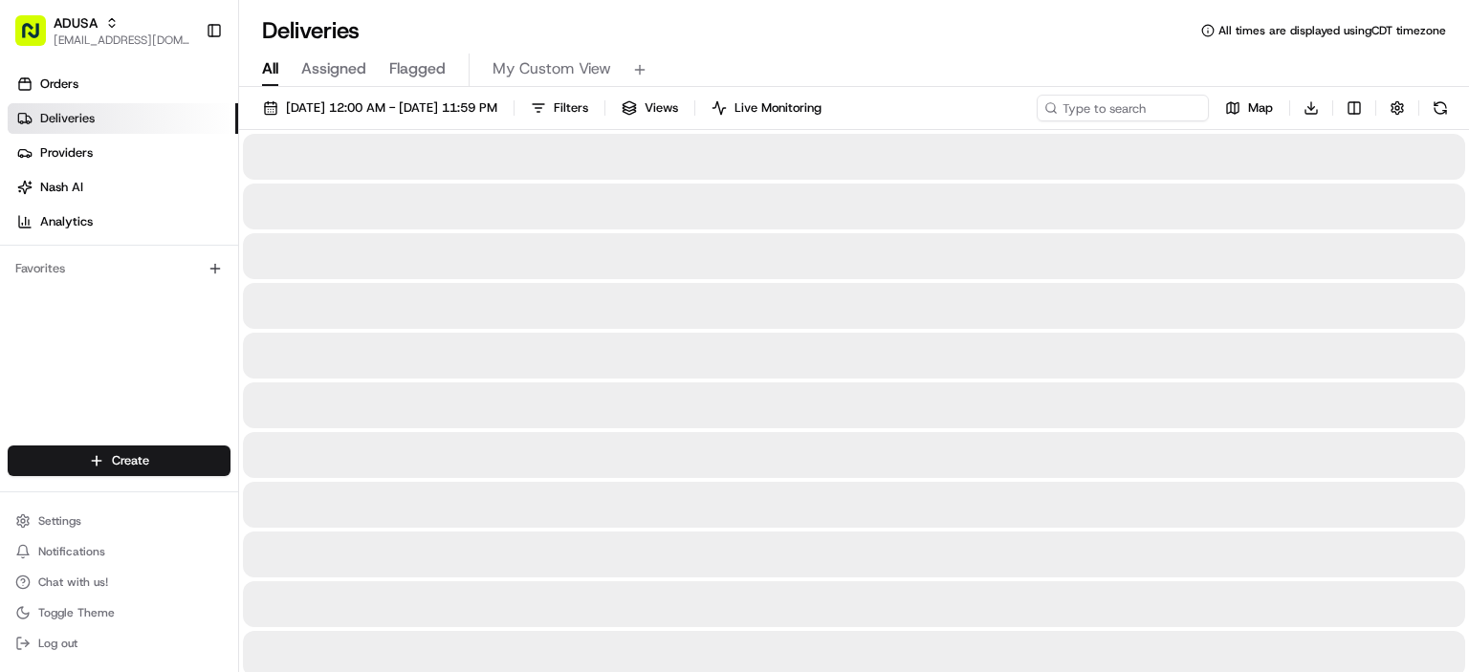
click at [844, 30] on div "Deliveries All times are displayed using CDT timezone" at bounding box center [854, 30] width 1230 height 31
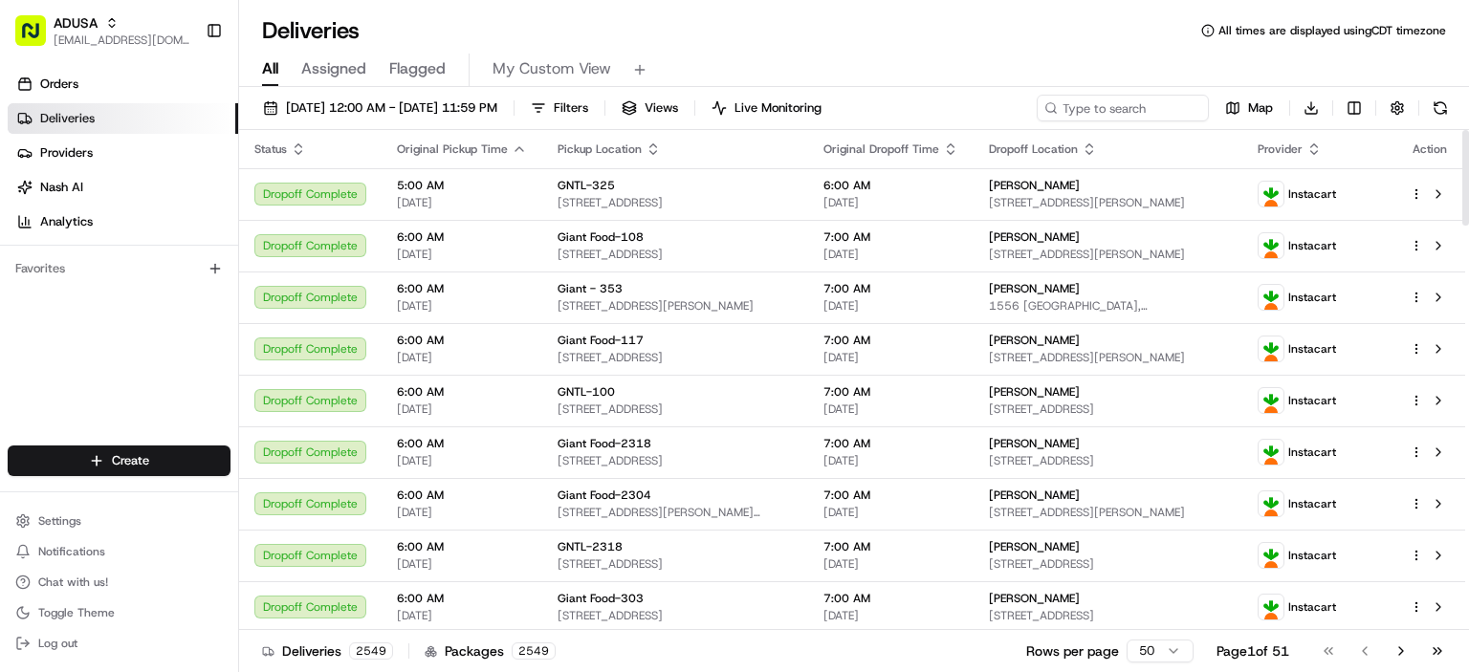
click at [173, 346] on div "Orders Deliveries Providers [PERSON_NAME] Analytics Favorites" at bounding box center [119, 259] width 238 height 396
click at [903, 44] on div "Deliveries All times are displayed using CDT timezone" at bounding box center [854, 30] width 1230 height 31
click at [750, 30] on div "Deliveries All times are displayed using CDT timezone" at bounding box center [854, 30] width 1230 height 31
click at [844, 30] on div "Deliveries All times are displayed using CDT timezone" at bounding box center [854, 30] width 1230 height 31
